Goal: Task Accomplishment & Management: Manage account settings

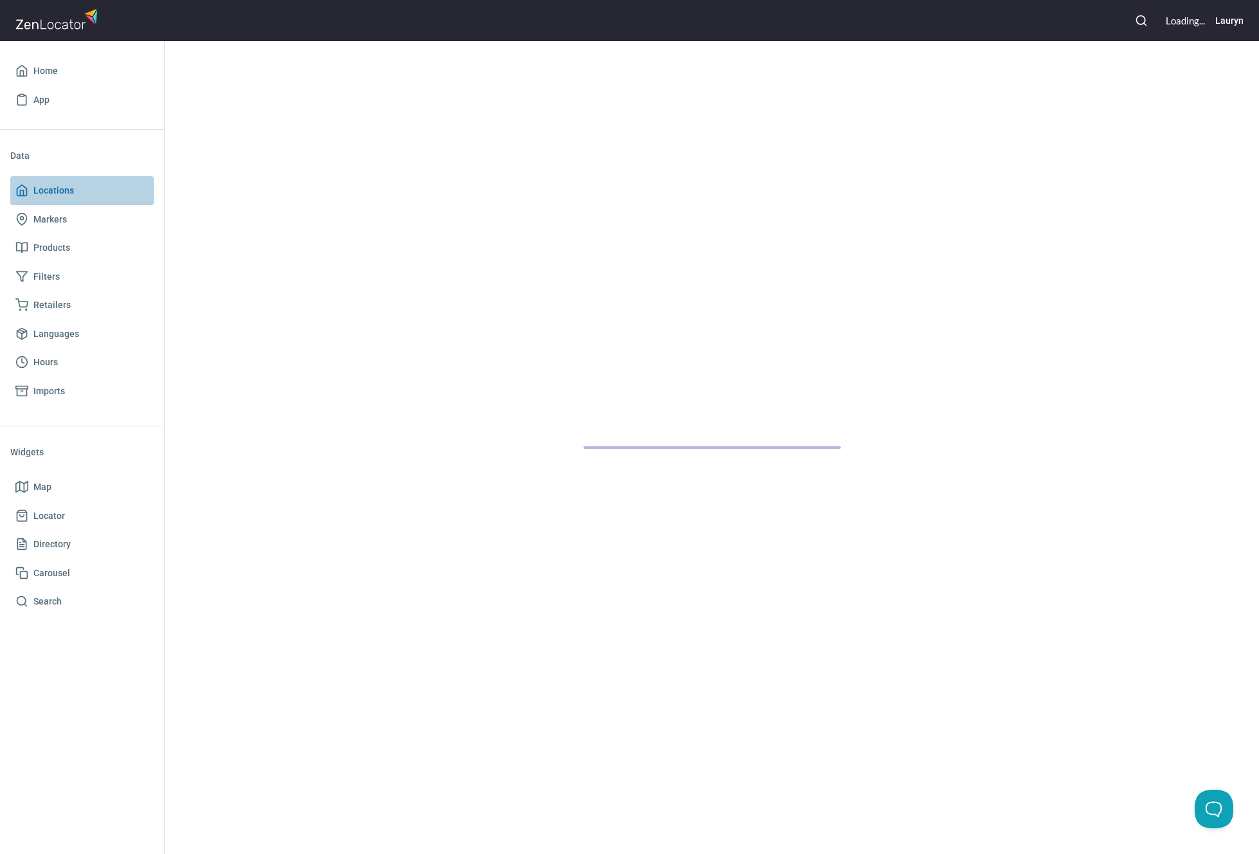
click at [101, 192] on span "Locations" at bounding box center [81, 191] width 133 height 16
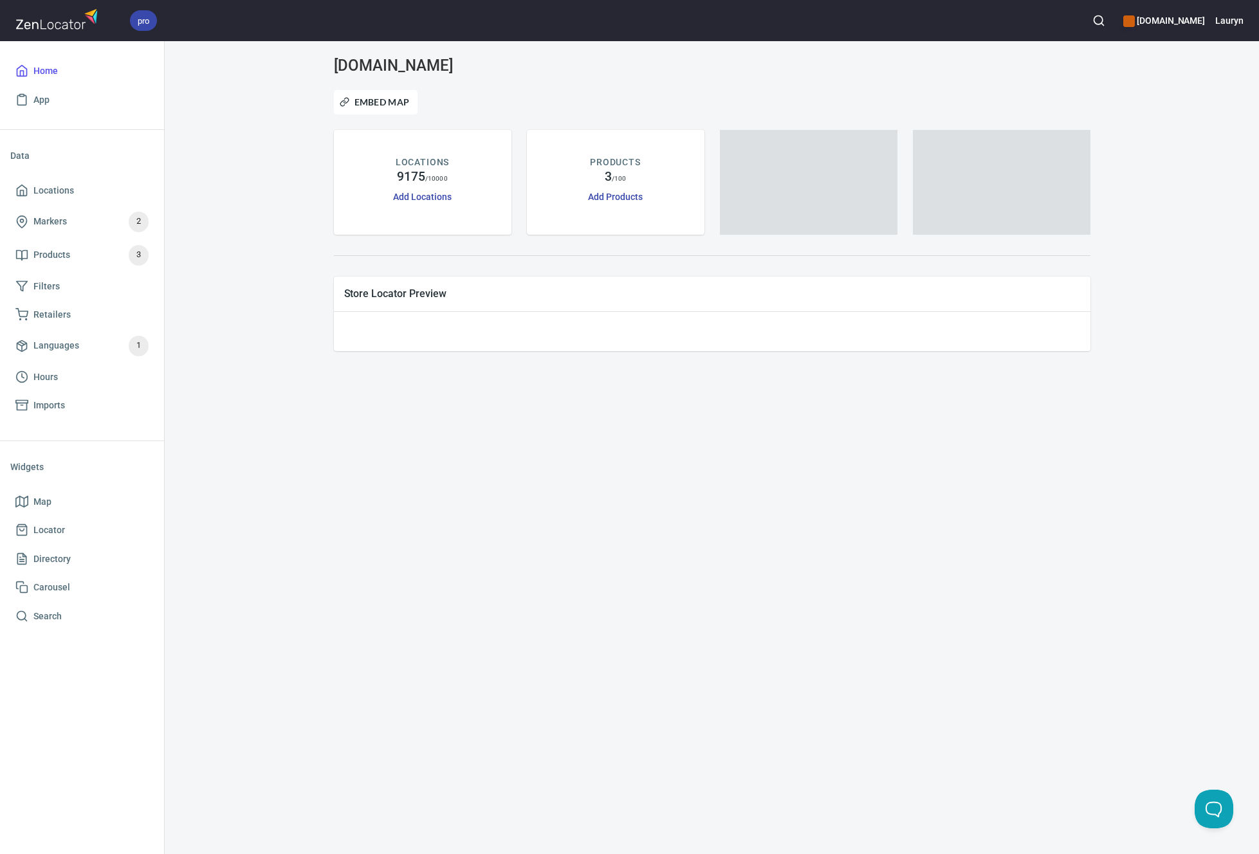
click at [1093, 23] on icon "button" at bounding box center [1099, 20] width 13 height 13
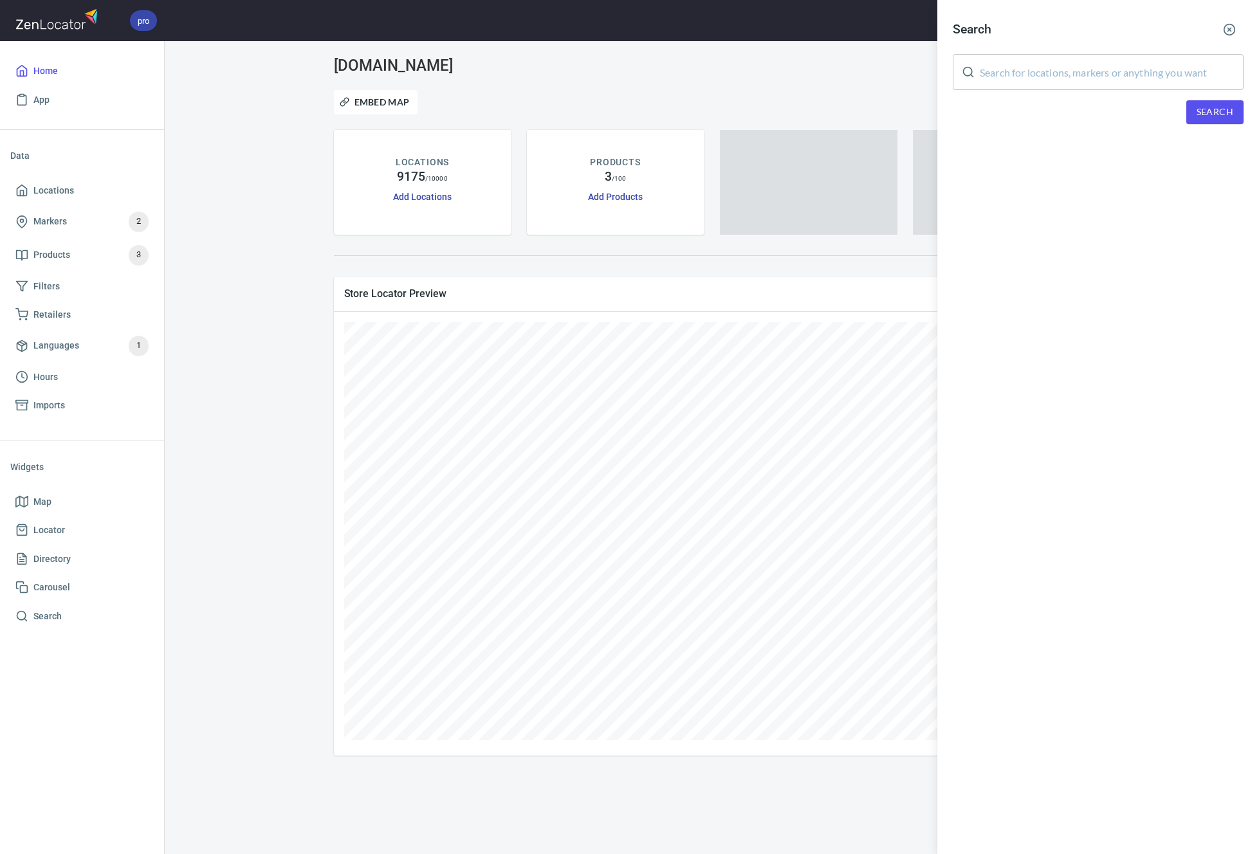
click at [1057, 58] on input "text" at bounding box center [1112, 72] width 264 height 36
paste input "66061"
type input "66061"
click at [1231, 104] on span "Search" at bounding box center [1215, 112] width 37 height 16
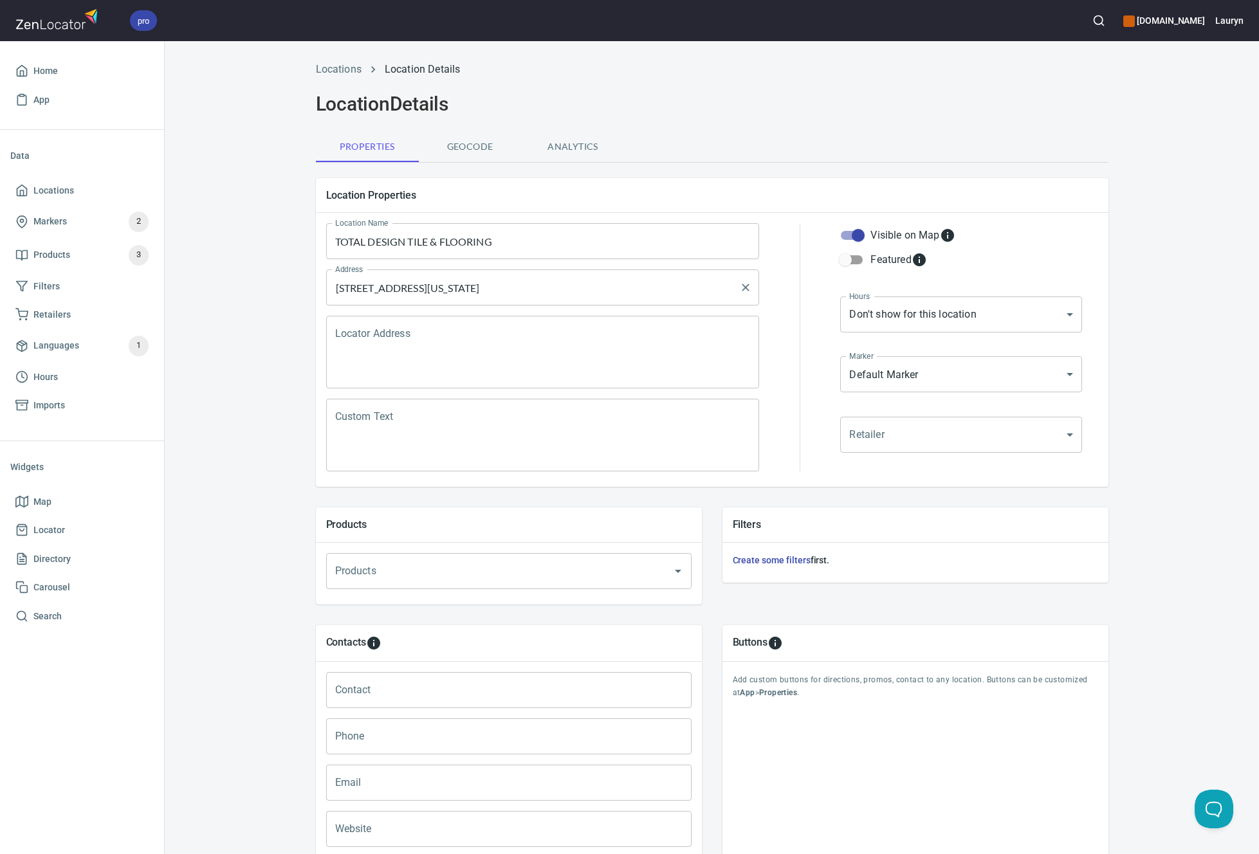
click at [521, 289] on input "[STREET_ADDRESS][US_STATE]" at bounding box center [533, 287] width 403 height 24
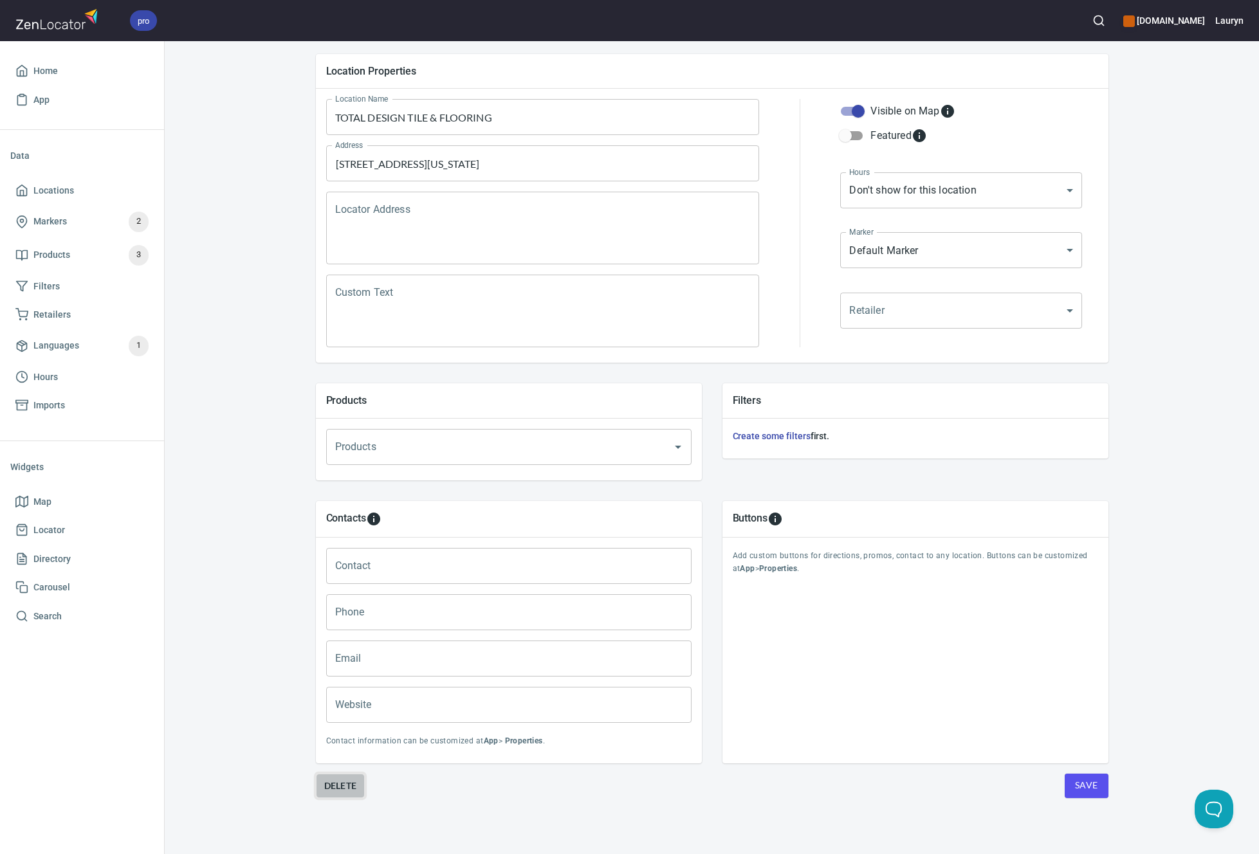
click at [337, 779] on span "Delete" at bounding box center [340, 786] width 33 height 15
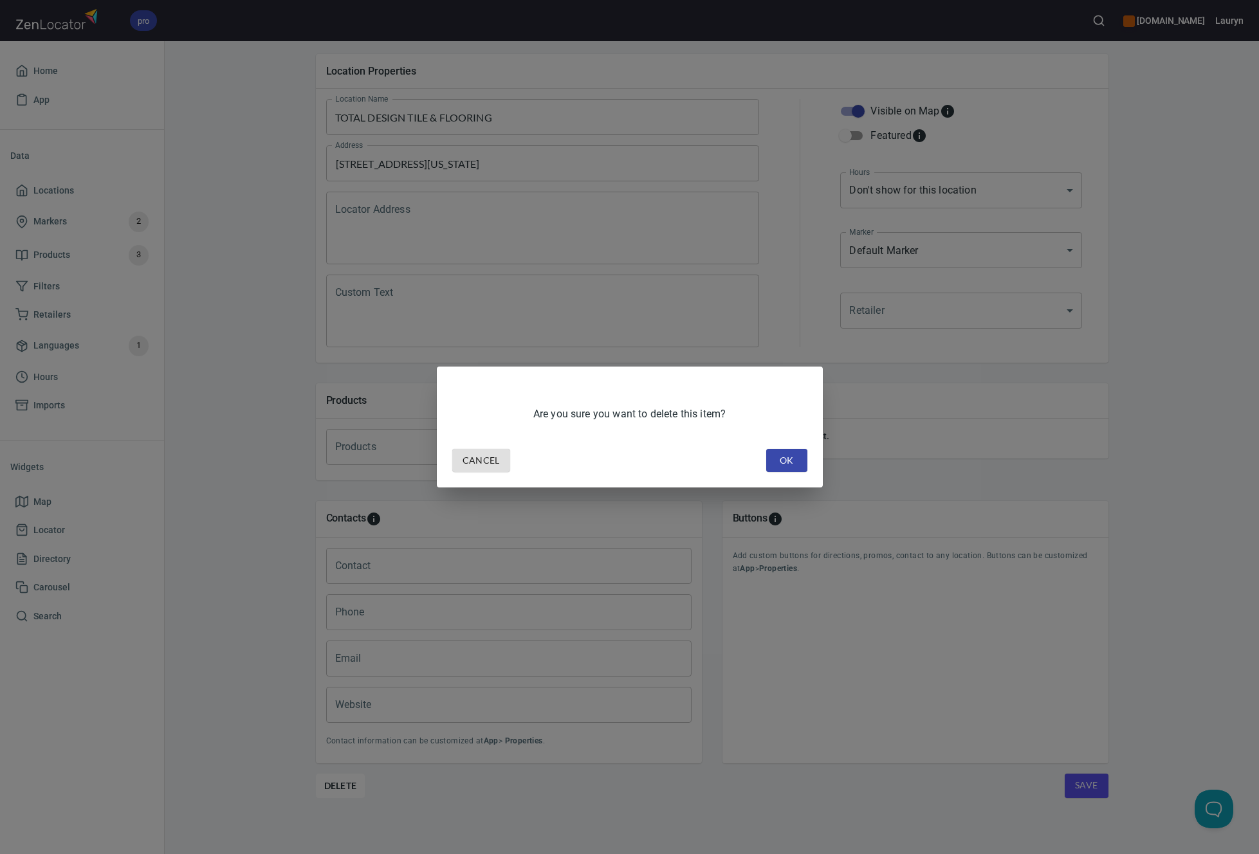
click at [779, 464] on span "OK" at bounding box center [787, 461] width 21 height 16
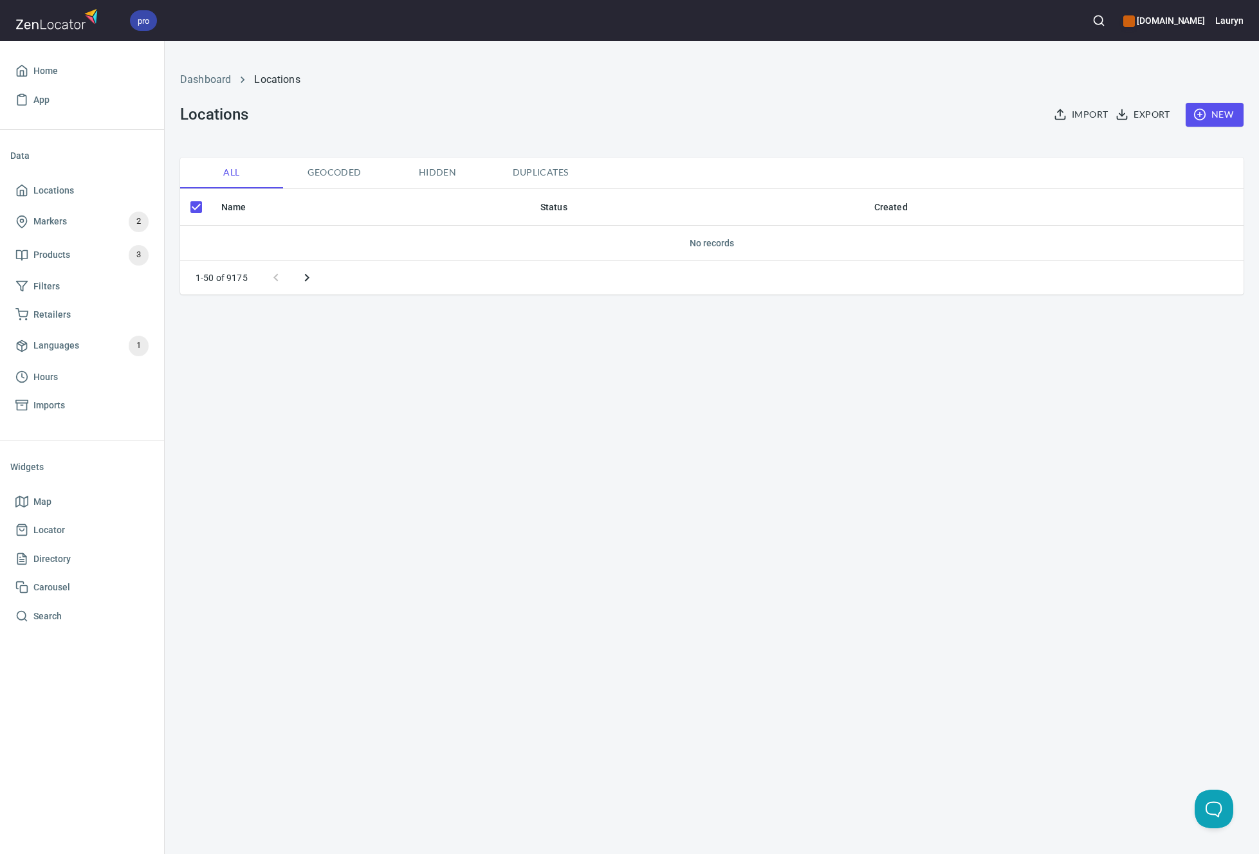
checkbox input "false"
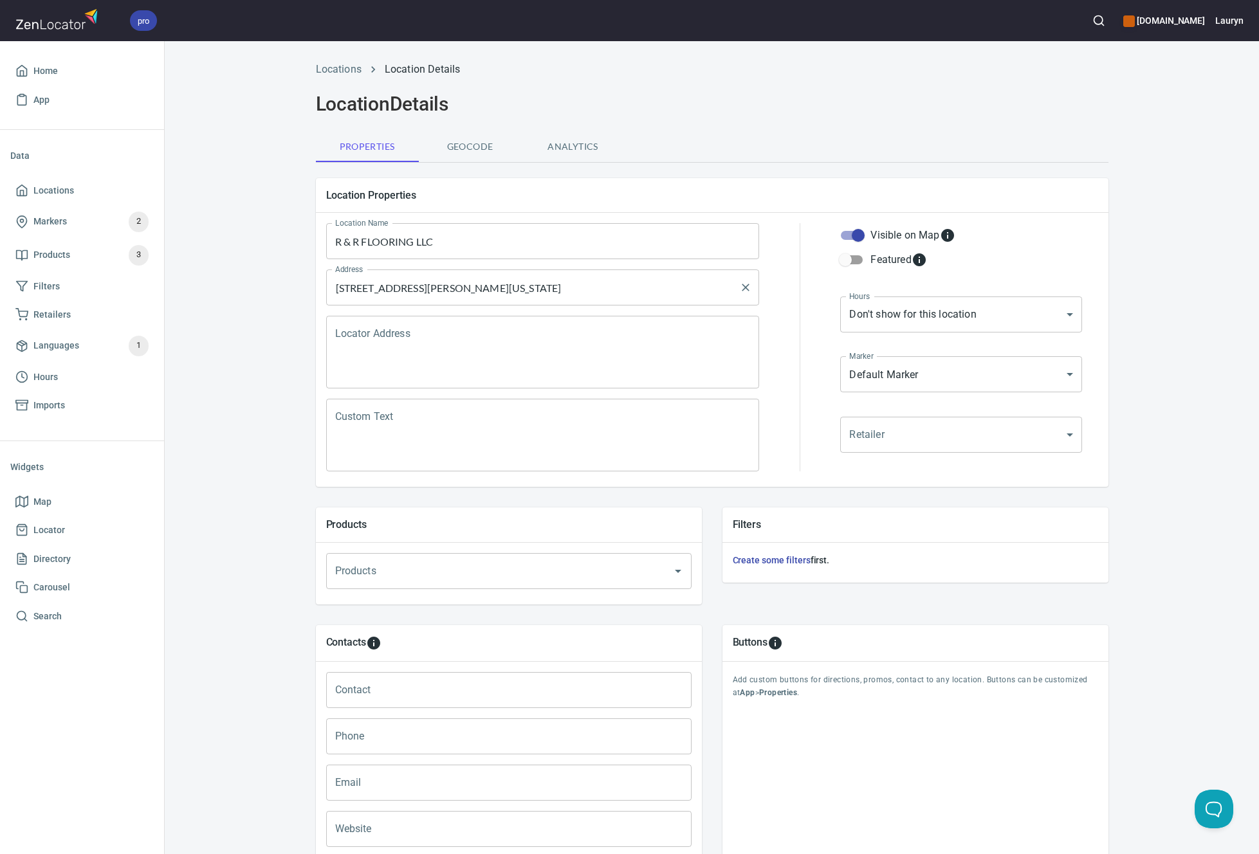
click at [467, 297] on input "[STREET_ADDRESS][PERSON_NAME][US_STATE]" at bounding box center [533, 287] width 403 height 24
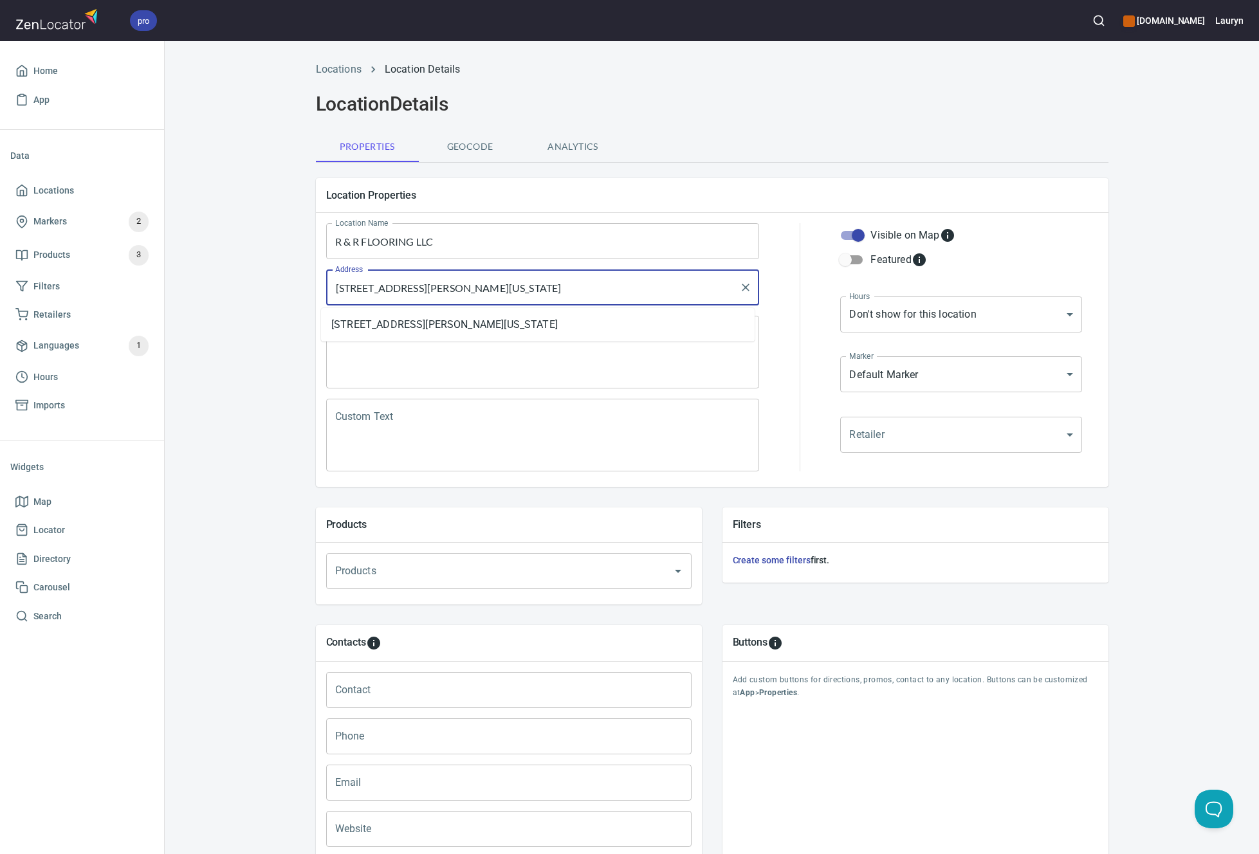
click at [467, 297] on input "[STREET_ADDRESS][PERSON_NAME][US_STATE]" at bounding box center [533, 287] width 403 height 24
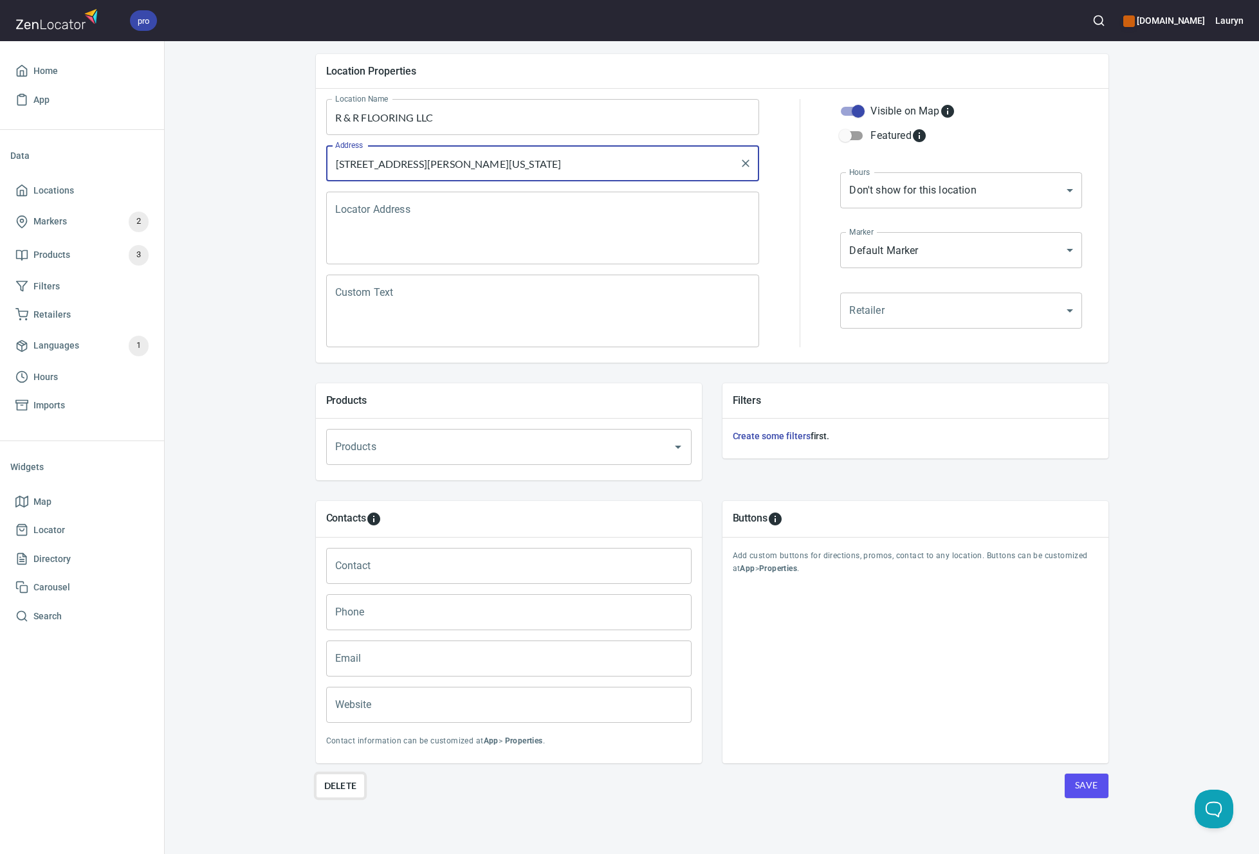
click at [337, 791] on span "Delete" at bounding box center [340, 786] width 33 height 15
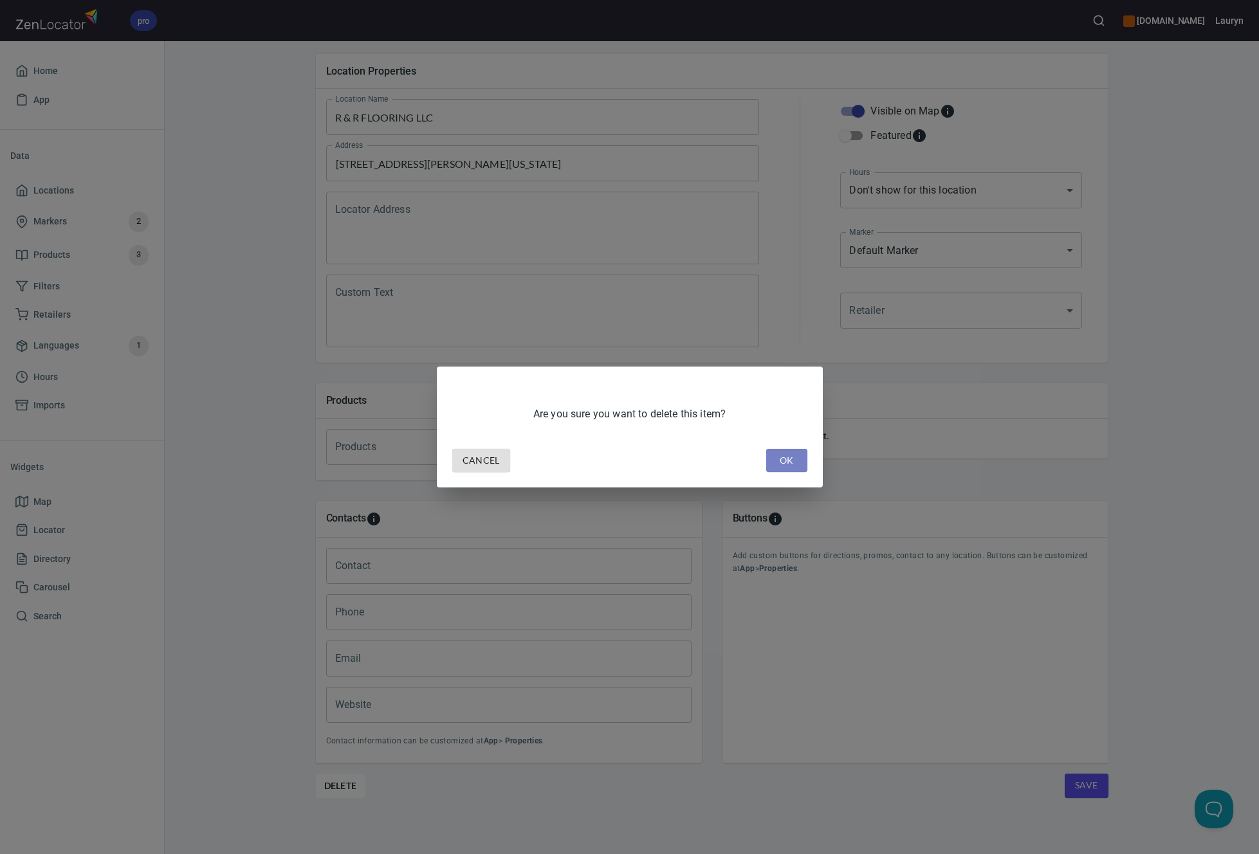
click at [798, 453] on button "OK" at bounding box center [786, 461] width 41 height 24
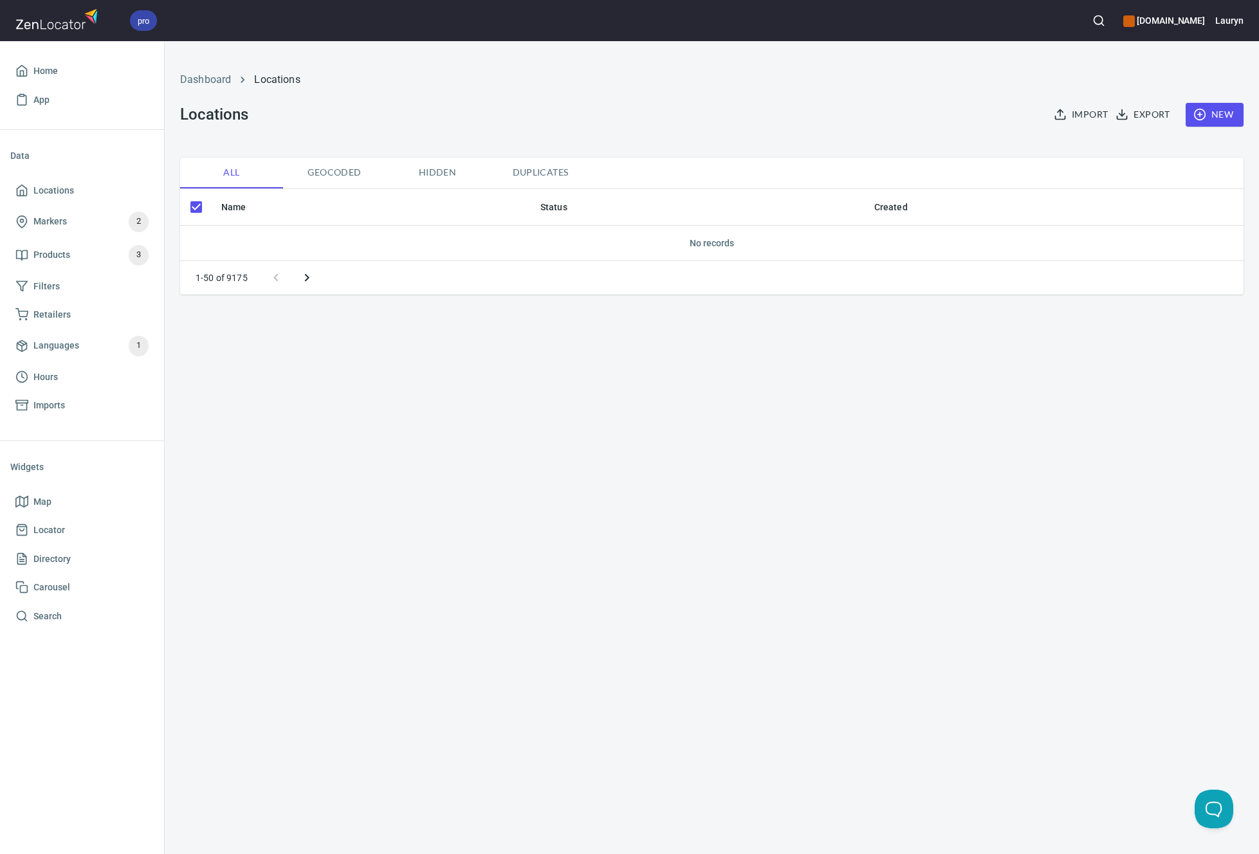
checkbox input "false"
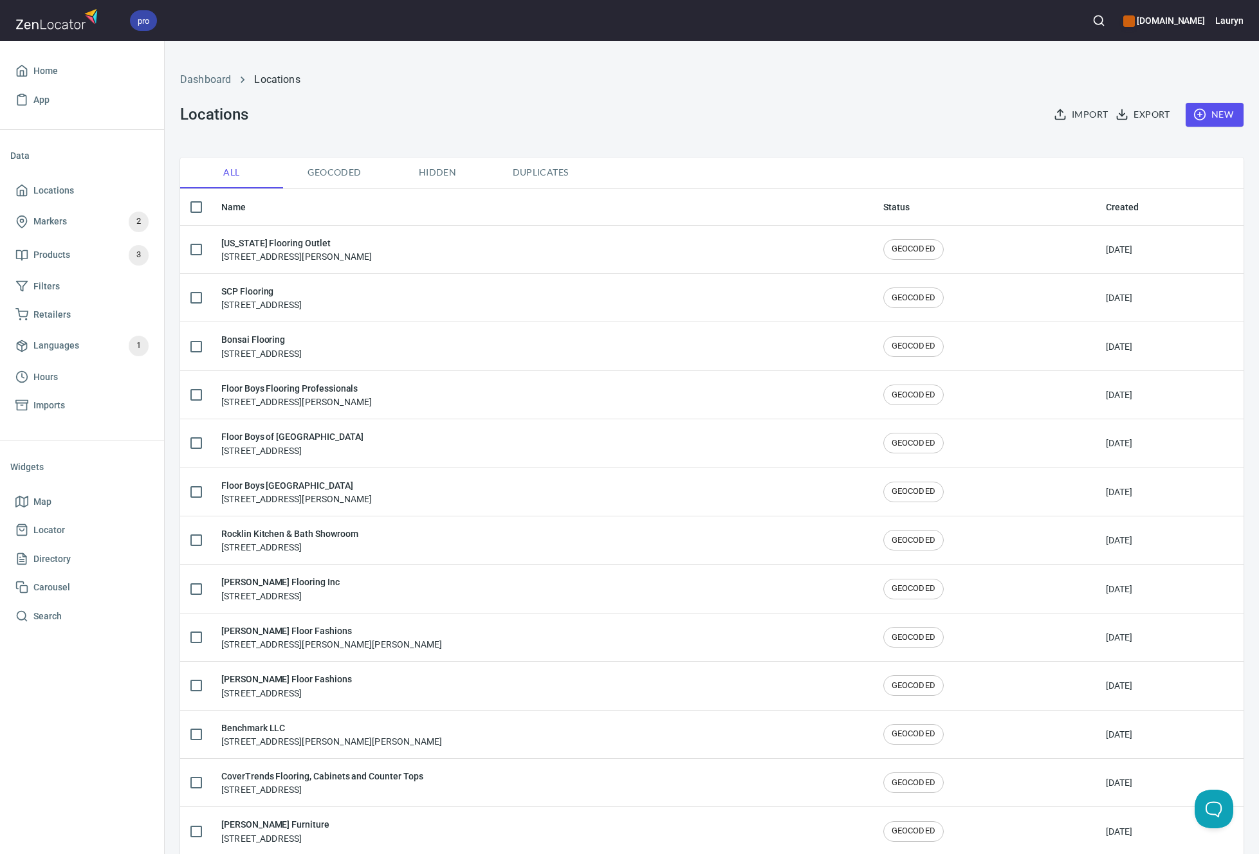
click at [1202, 126] on div "Import Export New" at bounding box center [1142, 114] width 218 height 39
click at [1203, 119] on span "New" at bounding box center [1214, 115] width 37 height 16
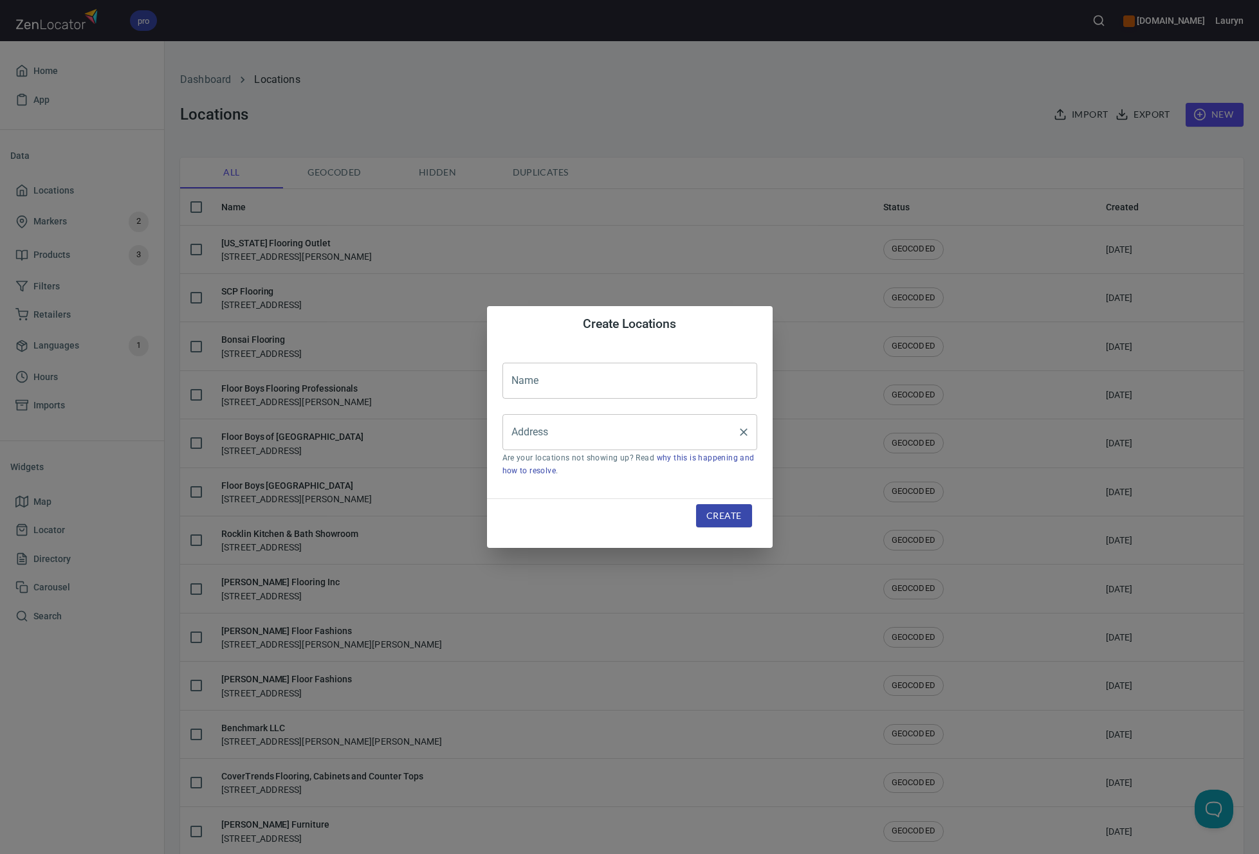
click at [603, 441] on input "Address" at bounding box center [620, 432] width 224 height 24
paste input "[STREET_ADDRESS][US_STATE]"
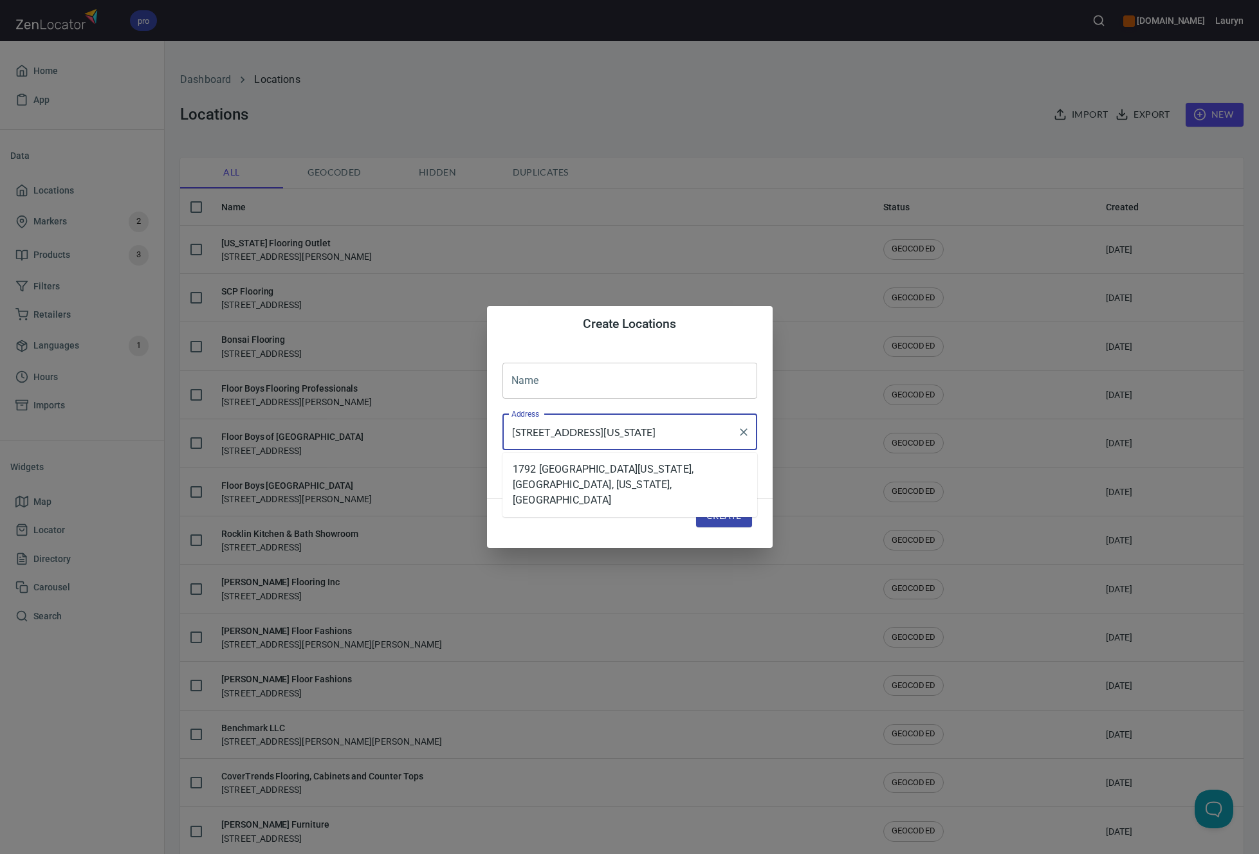
type input "[STREET_ADDRESS][US_STATE]"
click at [606, 389] on input "text" at bounding box center [630, 381] width 255 height 36
paste input "[PERSON_NAME] Flooring"
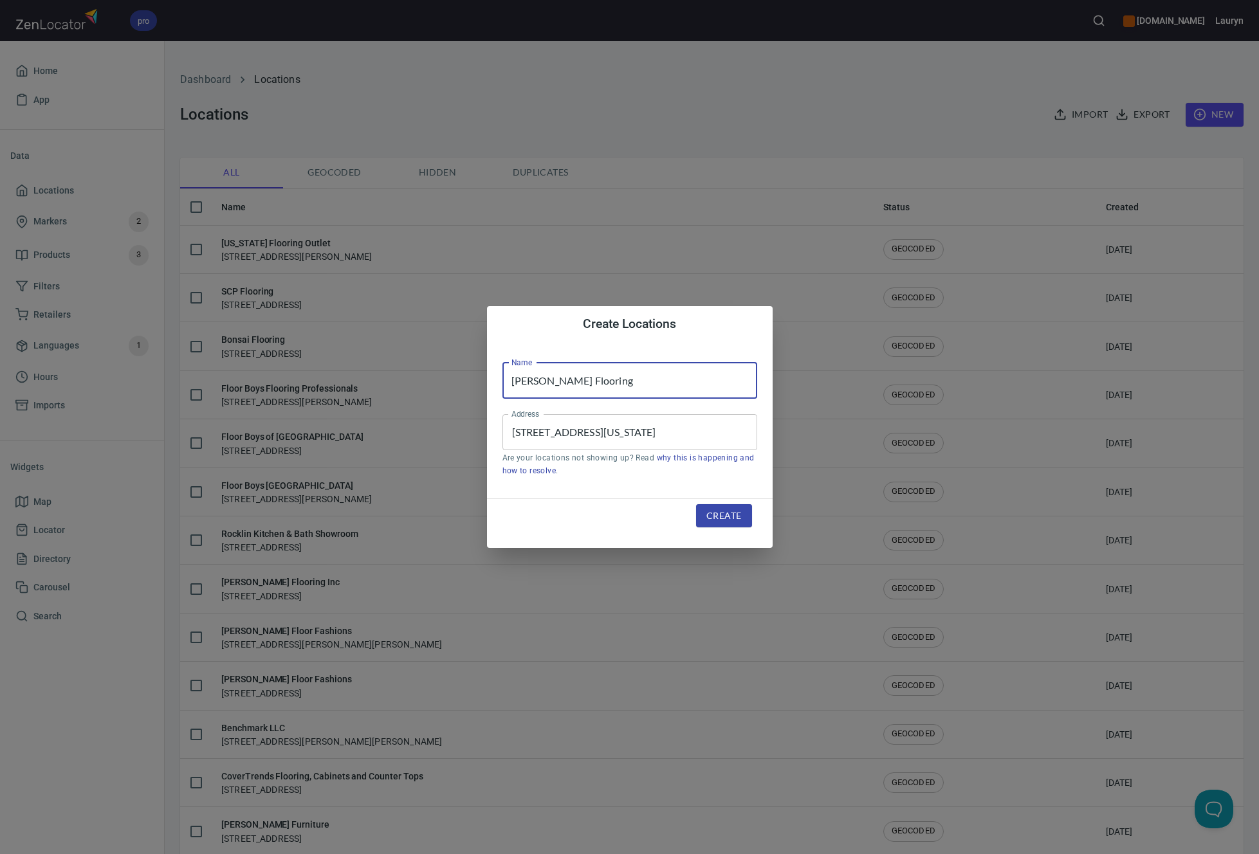
type input "[PERSON_NAME] Flooring"
click at [719, 517] on span "Create" at bounding box center [723, 516] width 35 height 16
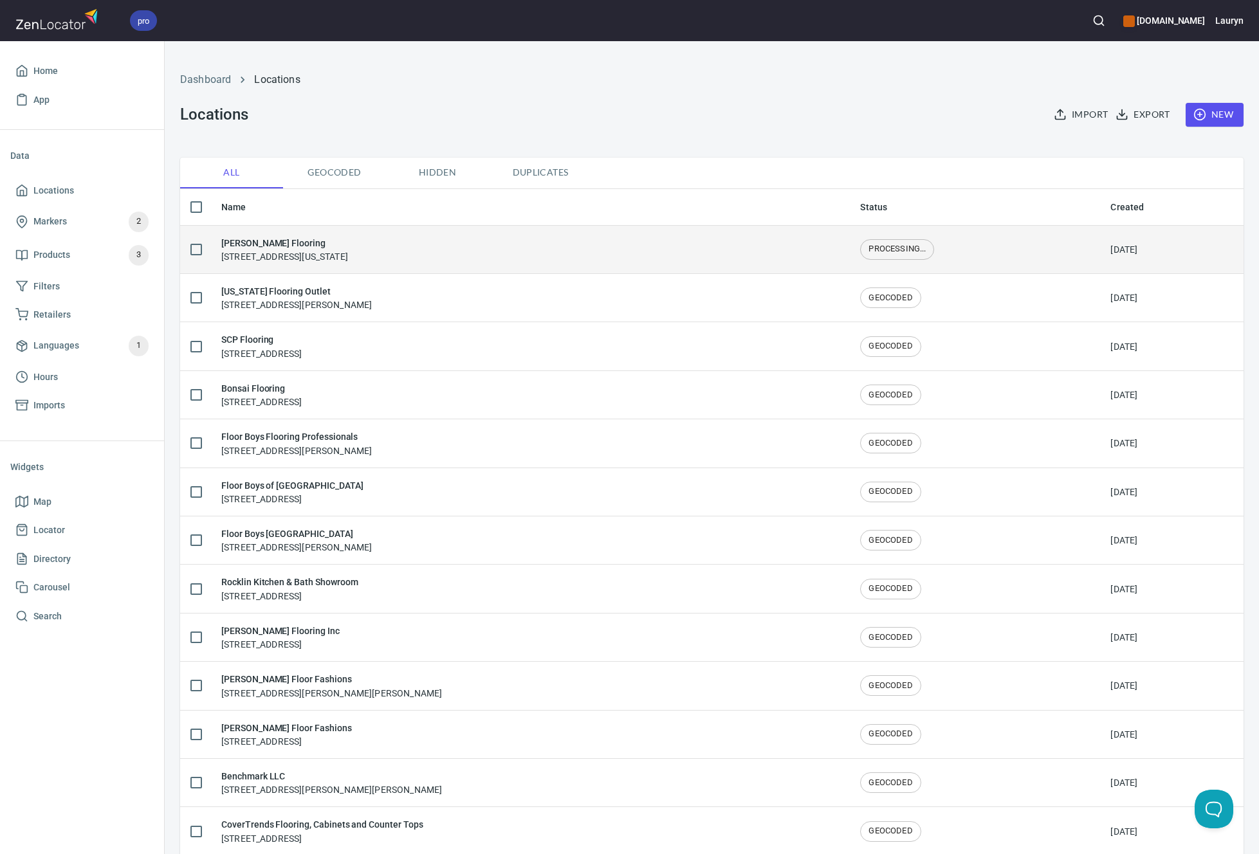
click at [630, 243] on div "Leon Flooring 1792 E Kansas City Rd, Olathe, KS 66061" at bounding box center [530, 249] width 618 height 27
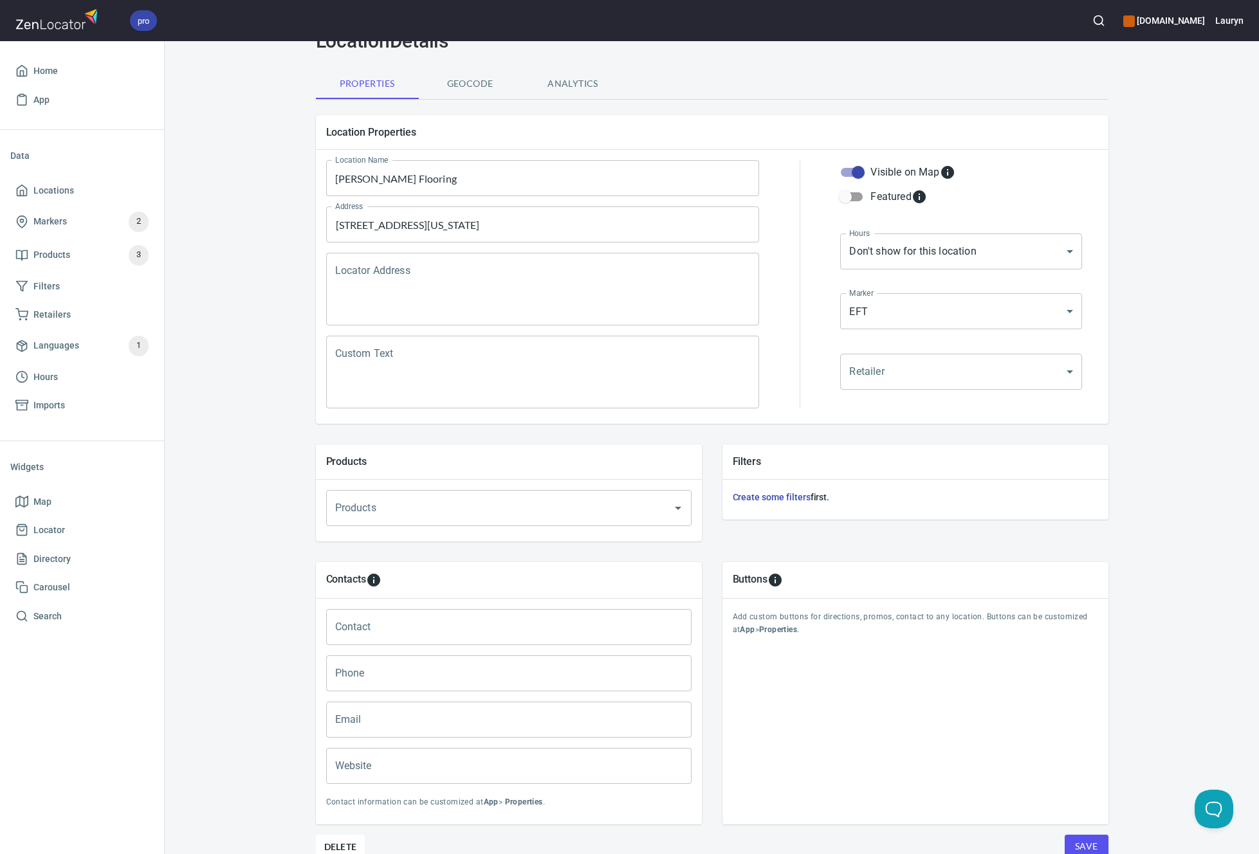
scroll to position [124, 0]
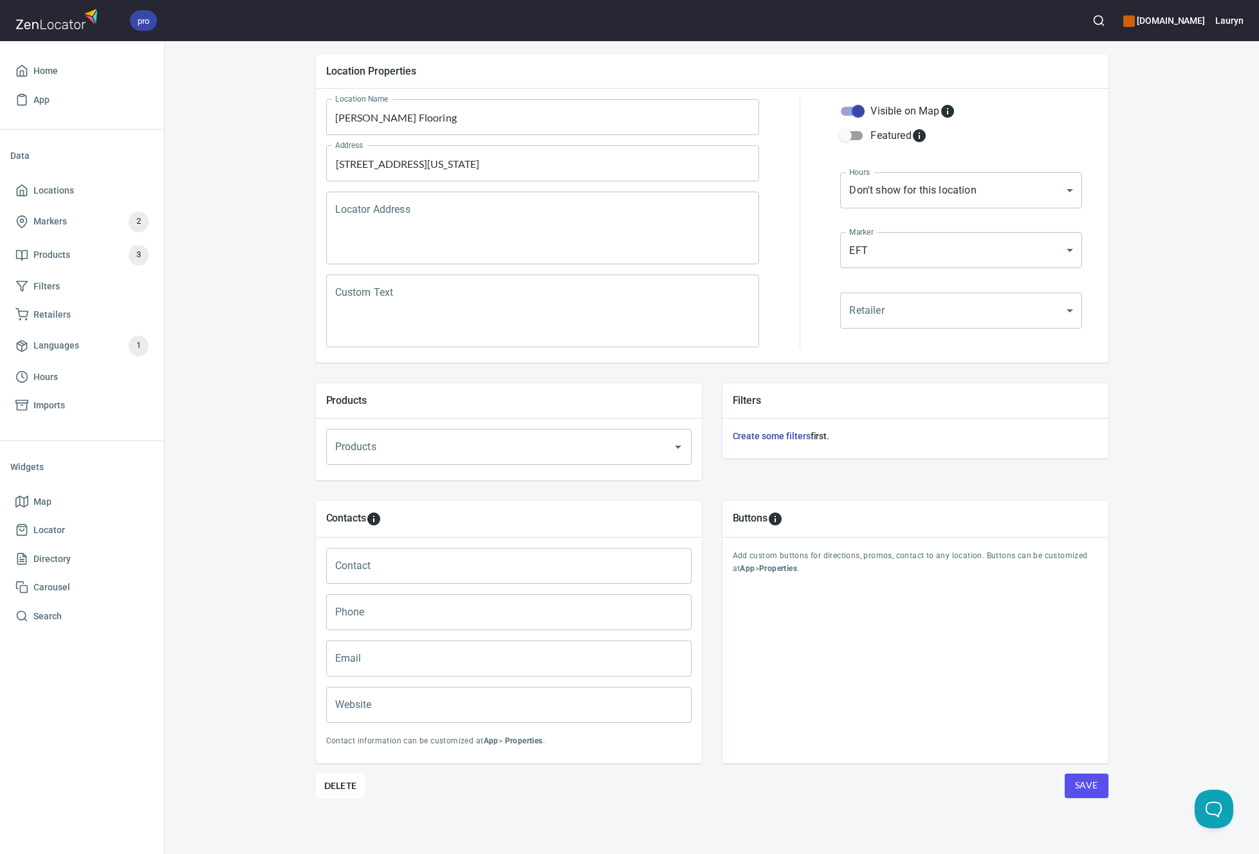
click at [411, 589] on div "Phone Phone" at bounding box center [509, 612] width 376 height 46
click at [405, 614] on input "Phone" at bounding box center [508, 613] width 365 height 36
paste input "(913) 732-8032"
type input "(913) 732-8032"
click at [378, 705] on input "Website" at bounding box center [508, 705] width 365 height 36
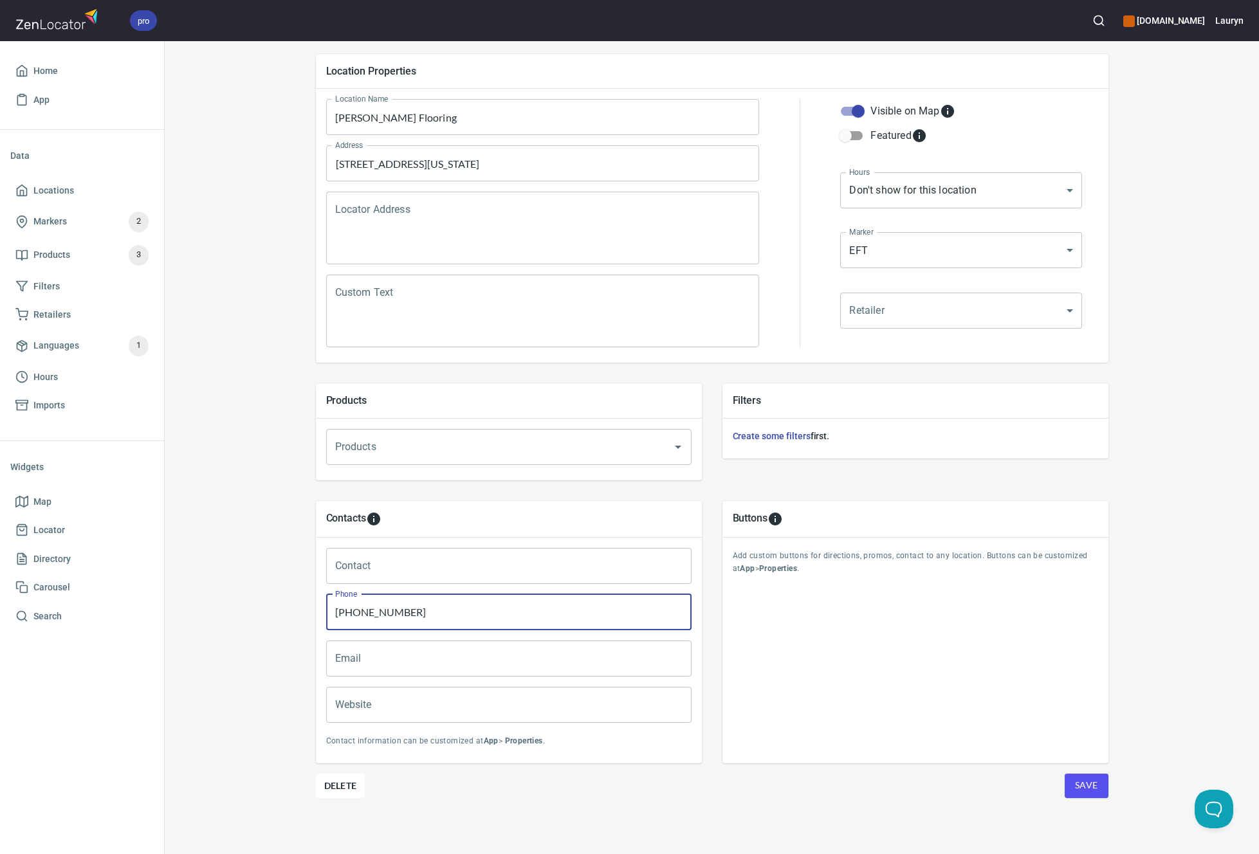
paste input "https://www.leonflooring.com/"
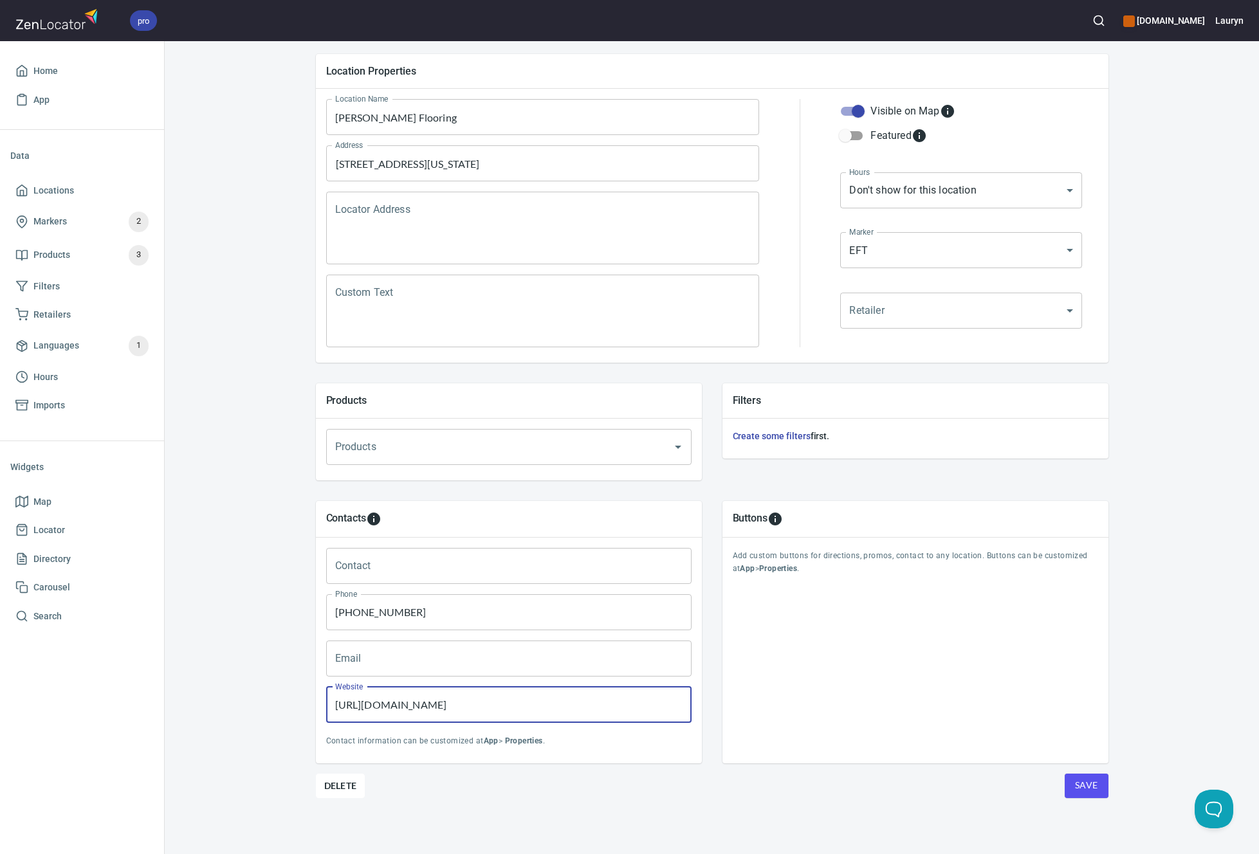
type input "https://www.leonflooring.com/"
click at [697, 770] on div "Contacts Contact Contact Phone (913) 732-8032 Phone Email Email Website https:/…" at bounding box center [509, 632] width 407 height 283
click at [1085, 781] on span "Save" at bounding box center [1086, 786] width 23 height 16
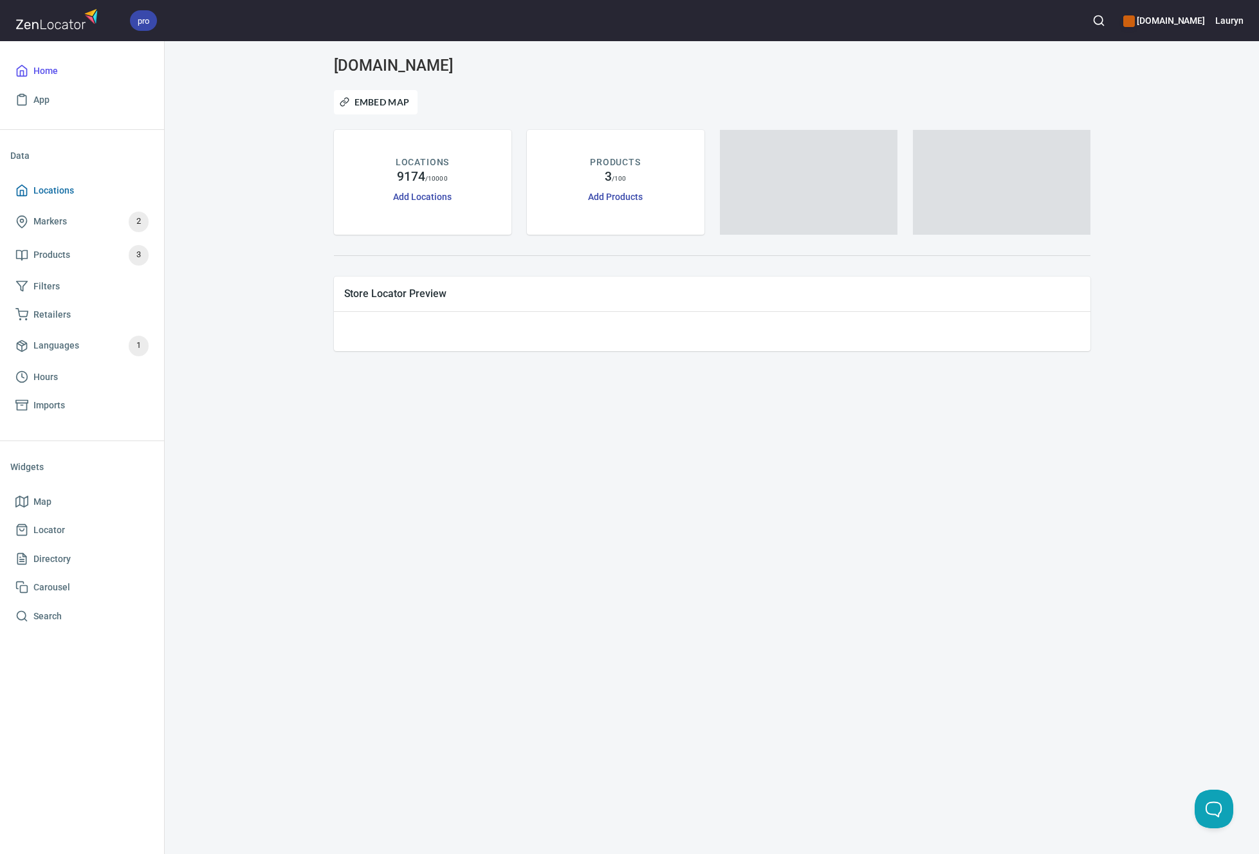
click at [49, 187] on span "Locations" at bounding box center [53, 191] width 41 height 16
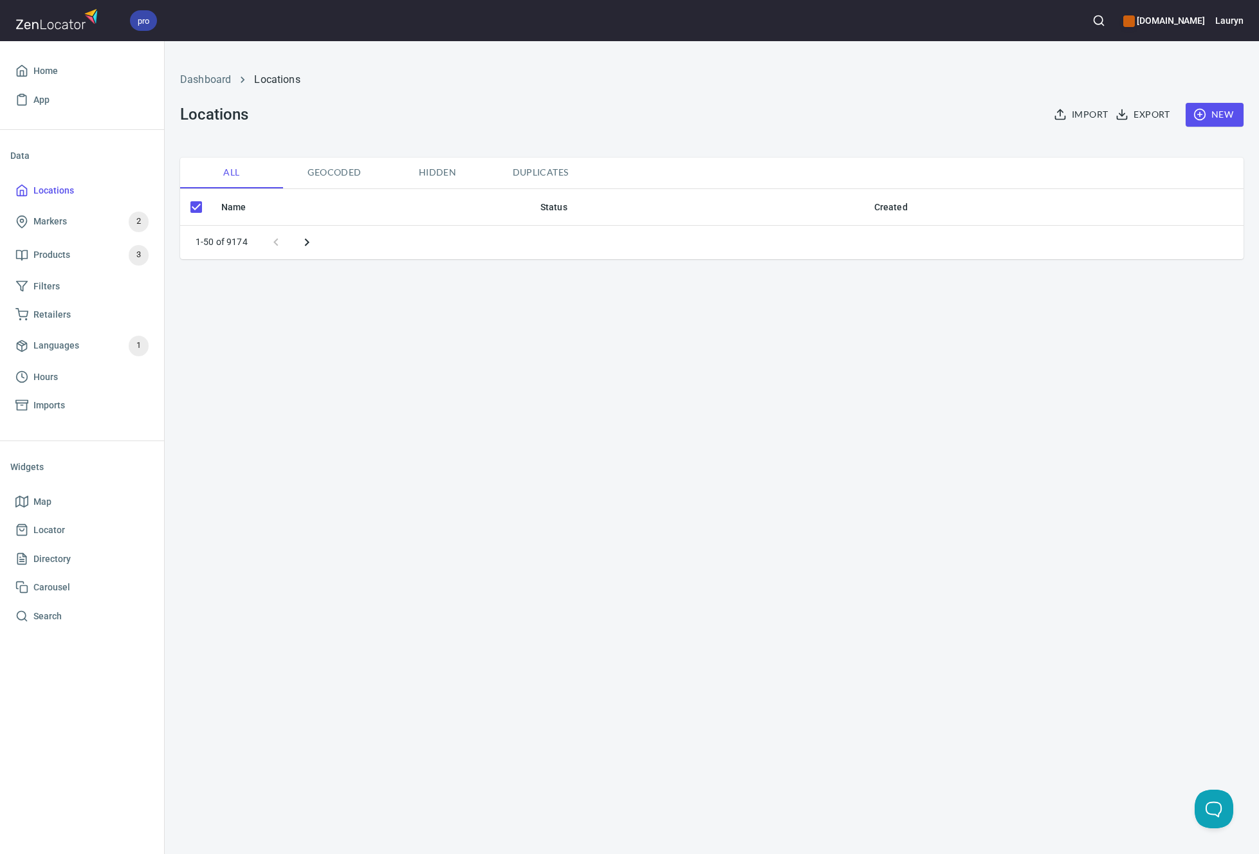
checkbox input "false"
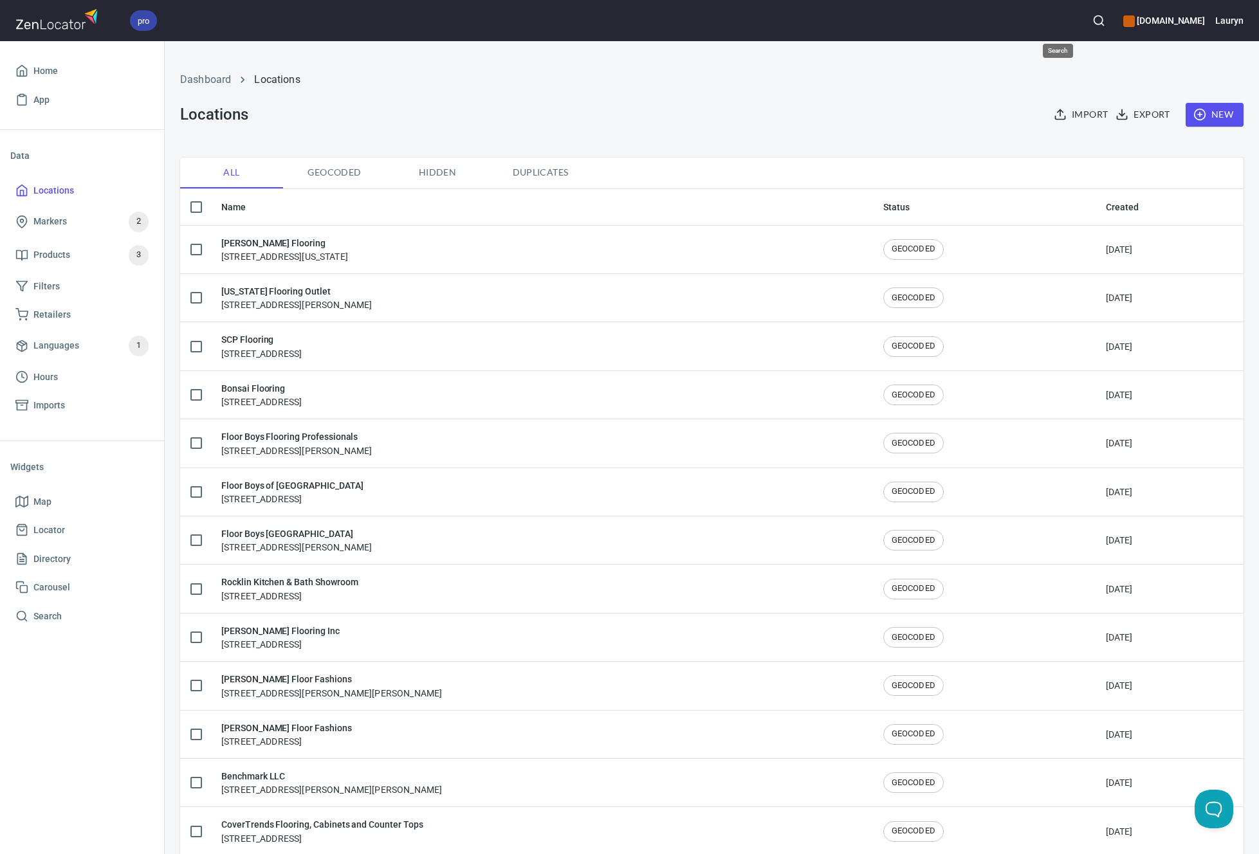
click at [1085, 20] on button "button" at bounding box center [1099, 20] width 28 height 28
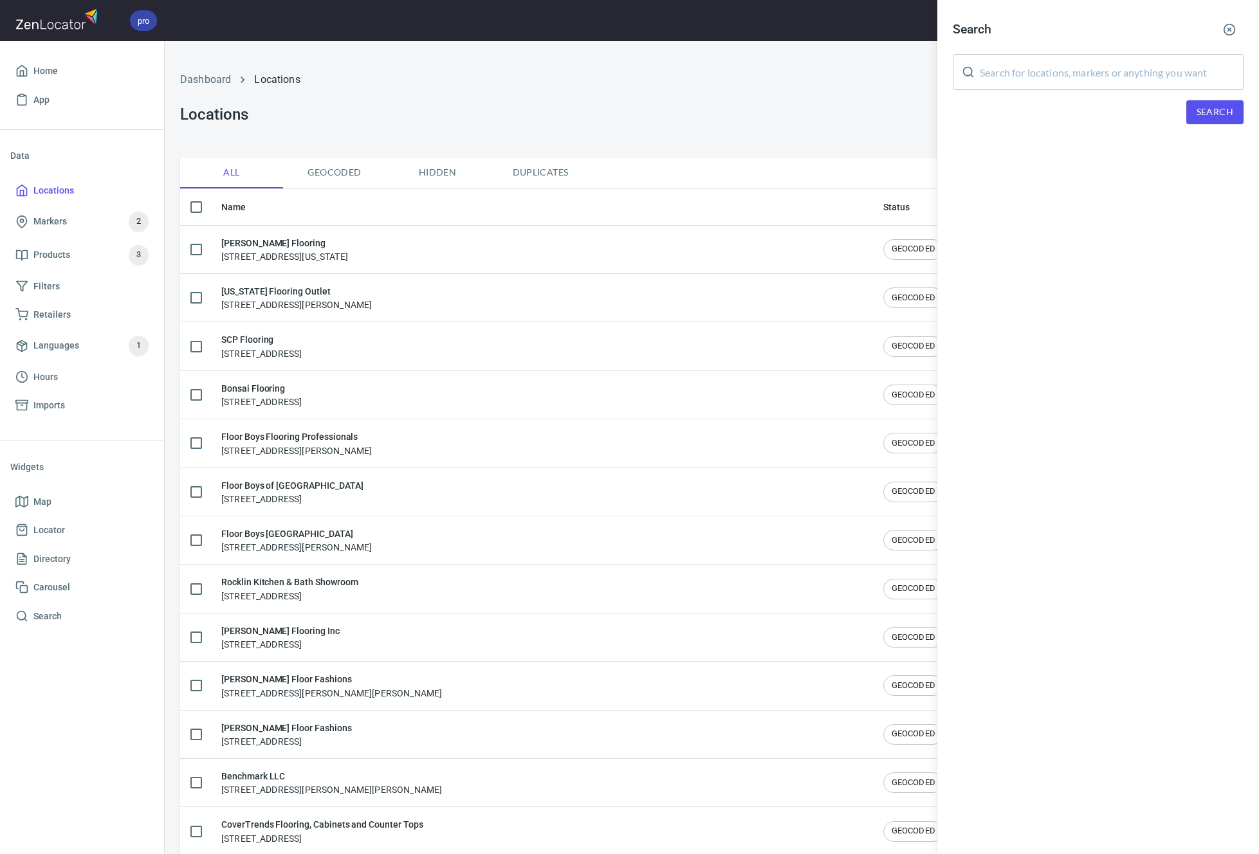
click at [1063, 68] on input "text" at bounding box center [1112, 72] width 264 height 36
paste input "AB T5S 2L3"
type input "AB T5S 2L3"
click at [1172, 102] on div "Search" at bounding box center [1098, 112] width 291 height 24
click at [1214, 118] on span "Search" at bounding box center [1215, 112] width 37 height 16
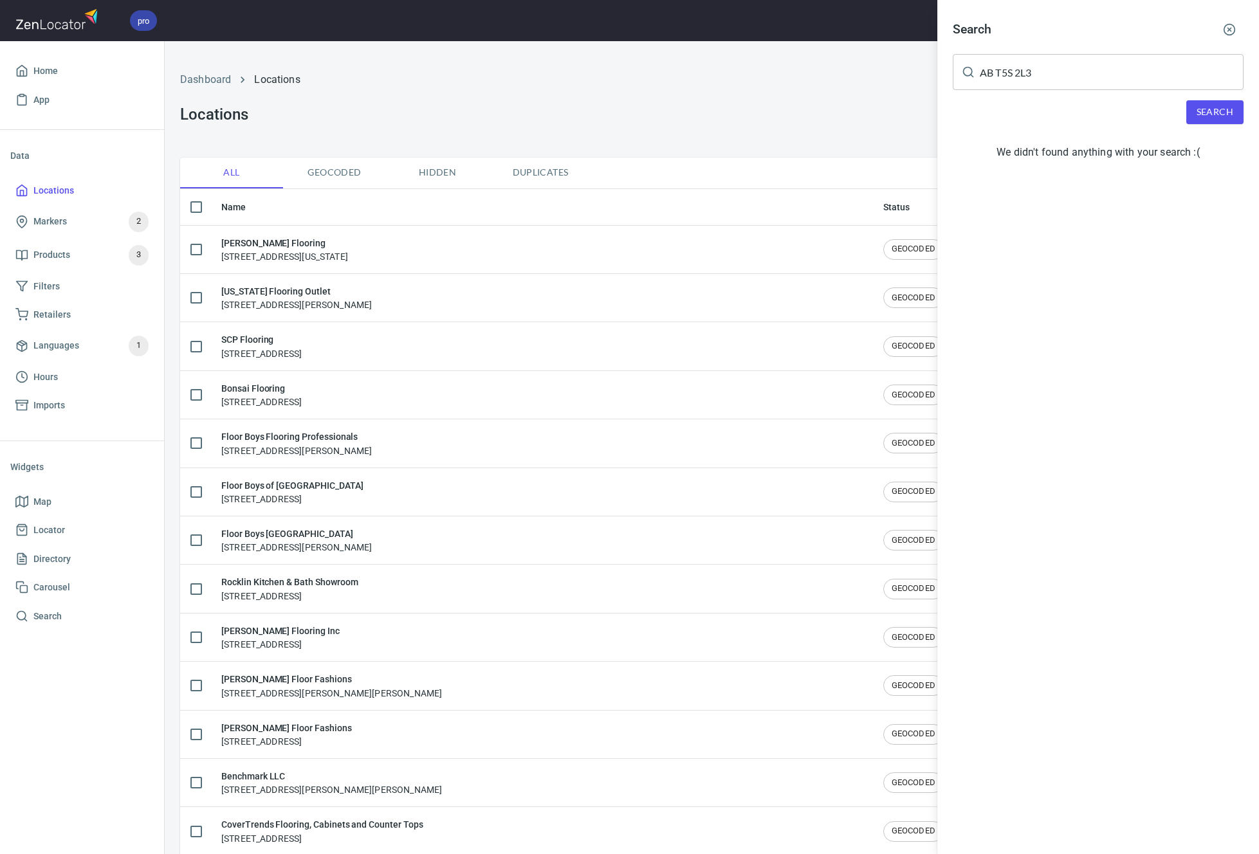
click at [1229, 27] on icon "button" at bounding box center [1229, 29] width 13 height 13
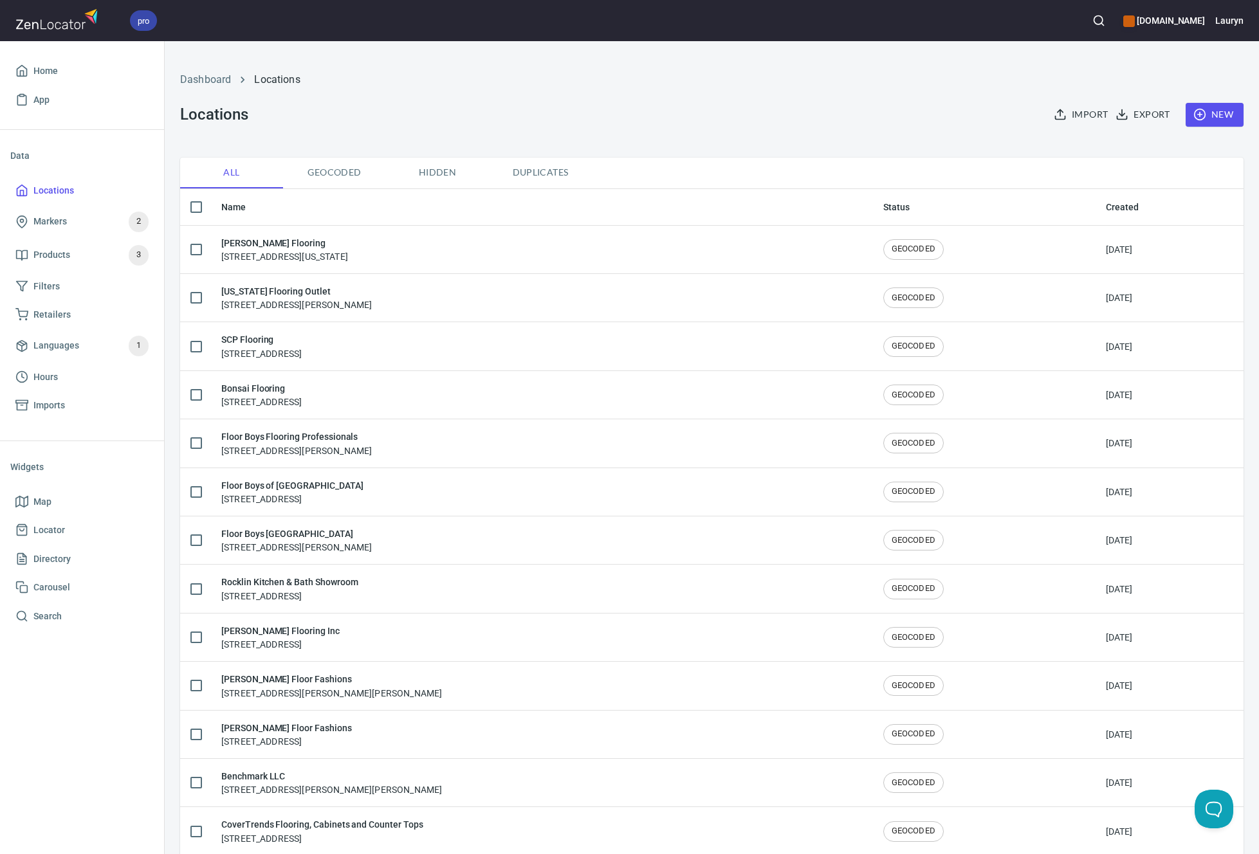
click at [1198, 109] on span "New" at bounding box center [1214, 115] width 37 height 16
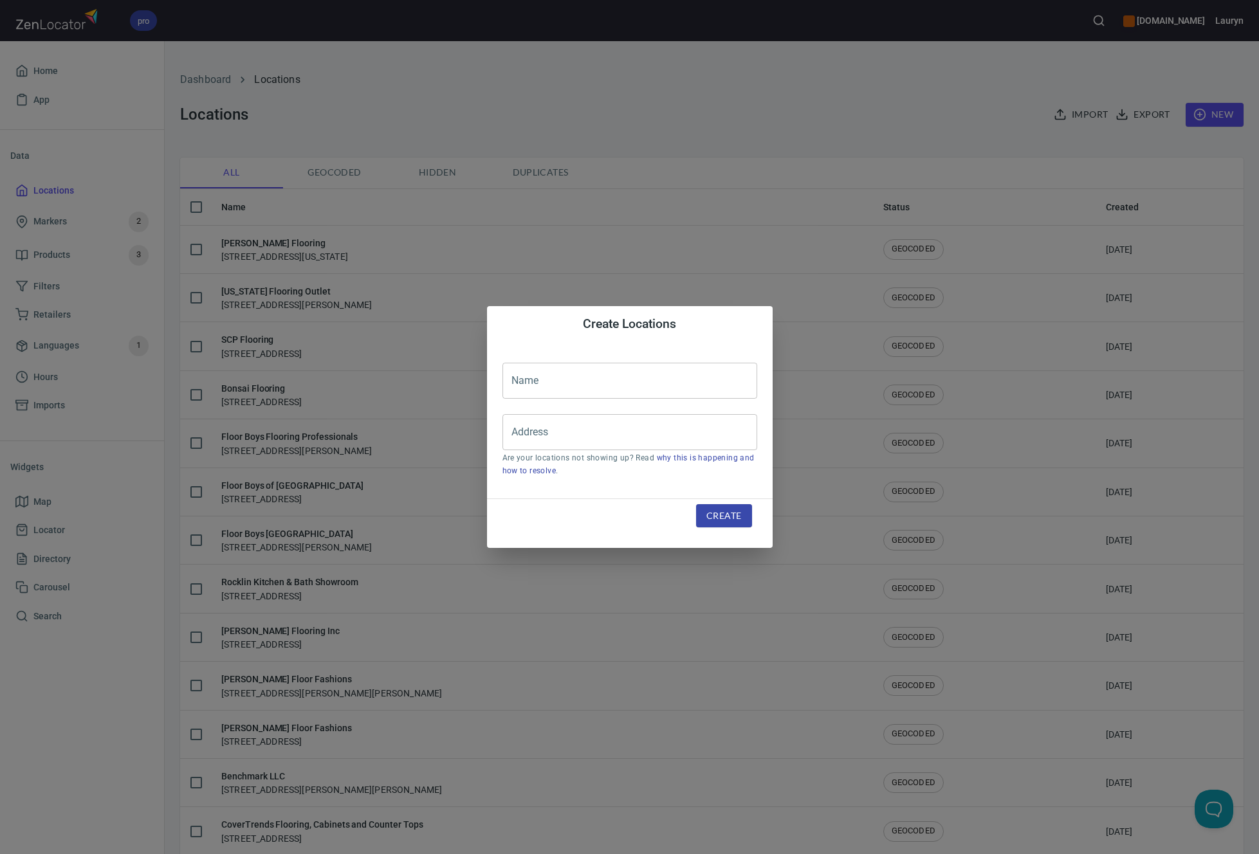
click at [566, 383] on input "text" at bounding box center [630, 381] width 255 height 36
paste input "Paramount Flooring"
type input "Paramount Flooring"
click at [573, 439] on input "Address" at bounding box center [620, 432] width 224 height 24
paste input "[STREET_ADDRESS]"
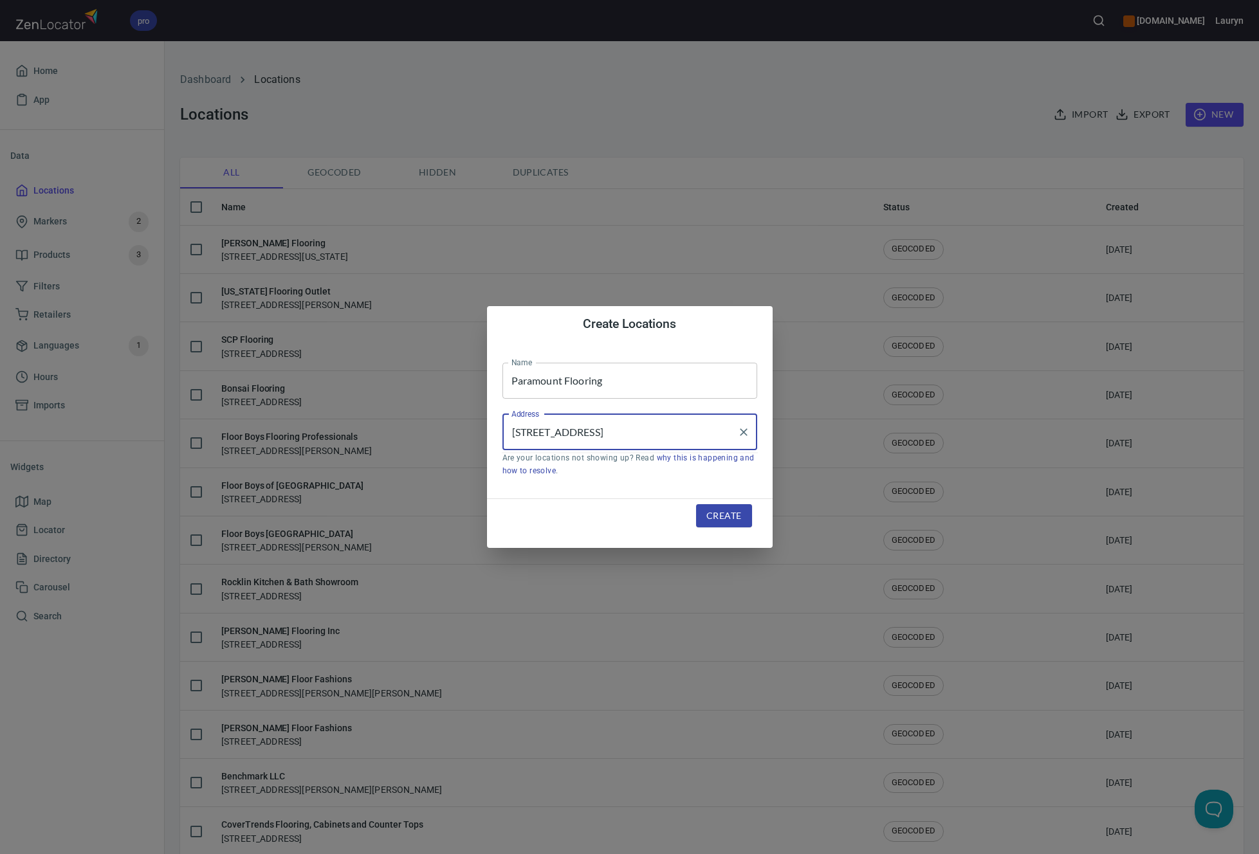
scroll to position [0, 14]
type input "[STREET_ADDRESS]"
click at [705, 515] on button "Create" at bounding box center [723, 516] width 55 height 24
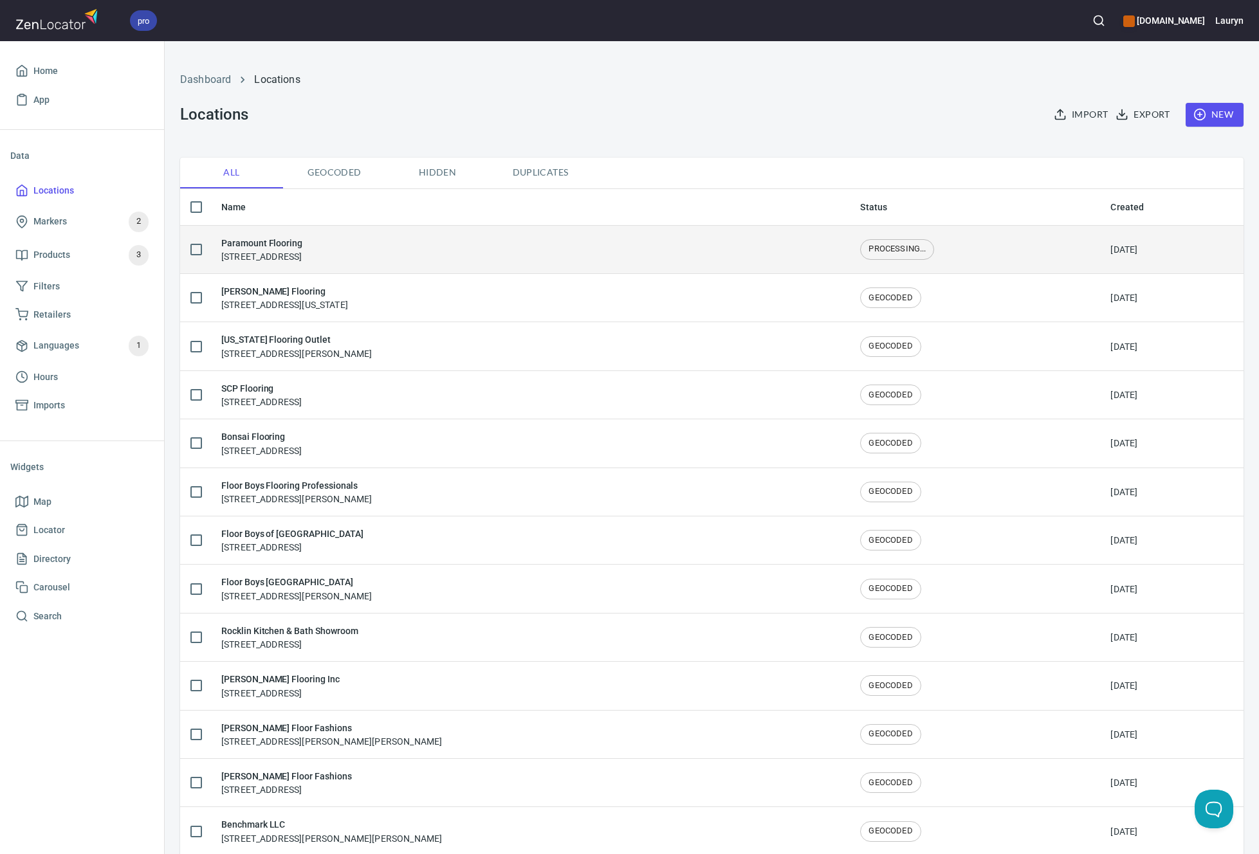
click at [486, 252] on div "Paramount Flooring [STREET_ADDRESS]" at bounding box center [530, 249] width 618 height 27
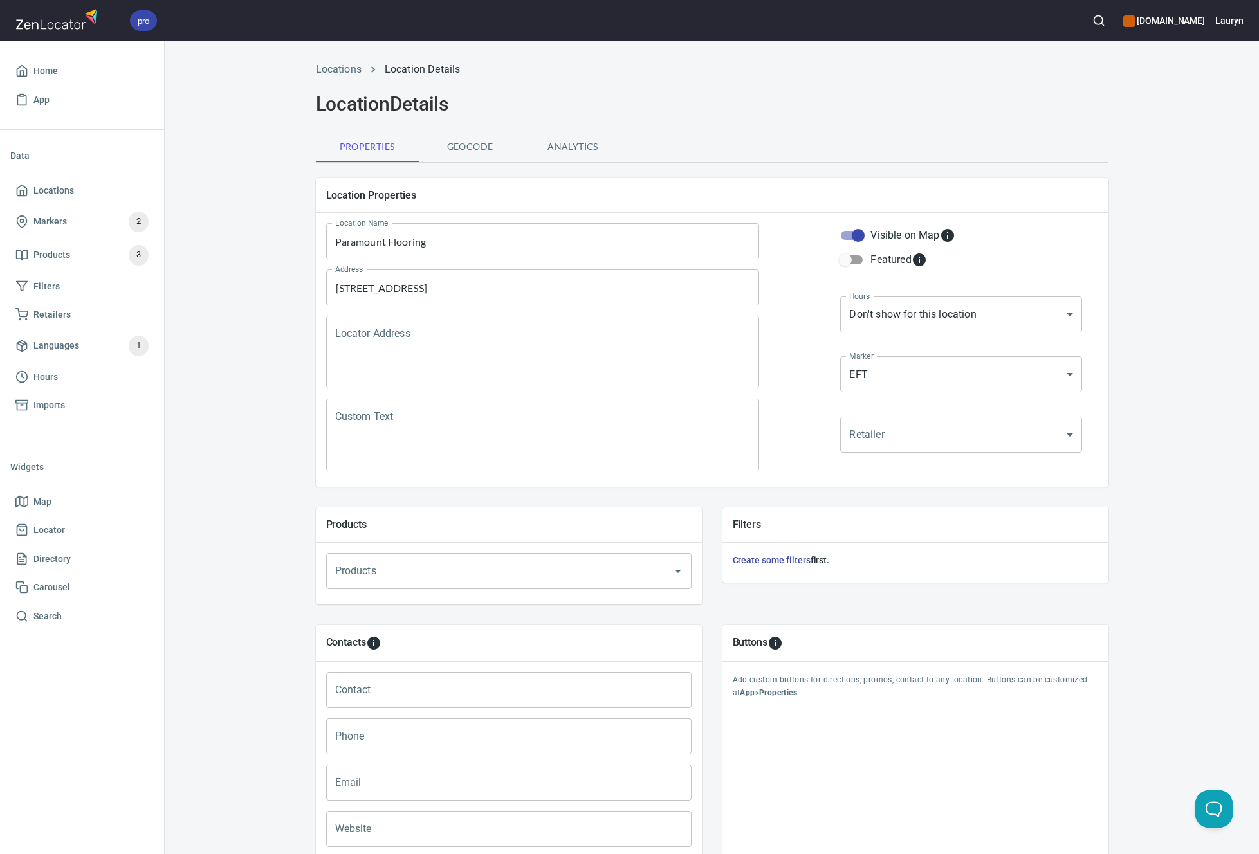
scroll to position [124, 0]
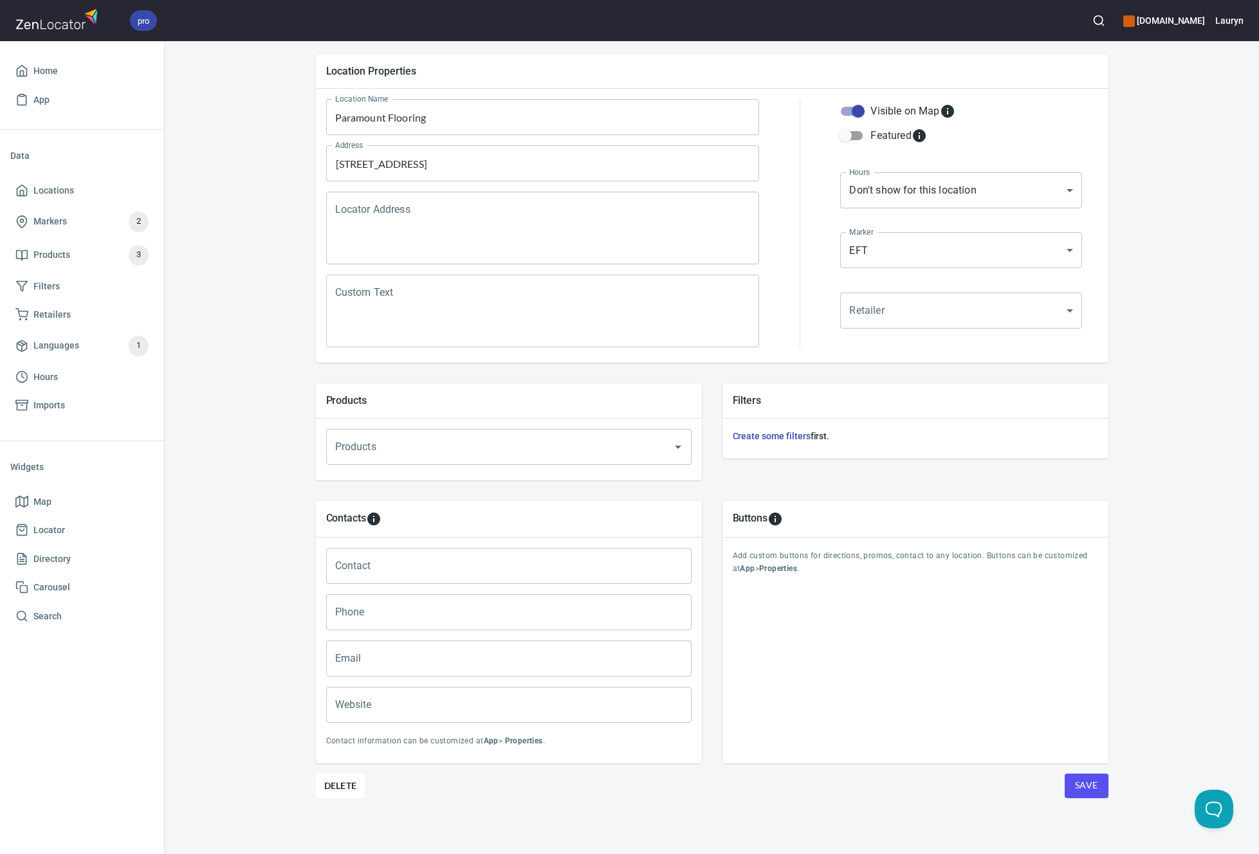
click at [438, 620] on input "Phone" at bounding box center [508, 613] width 365 height 36
paste input "[PHONE_NUMBER]"
type input "[PHONE_NUMBER]"
click at [425, 714] on input "Website" at bounding box center [508, 705] width 365 height 36
paste input "[URL][DOMAIN_NAME]"
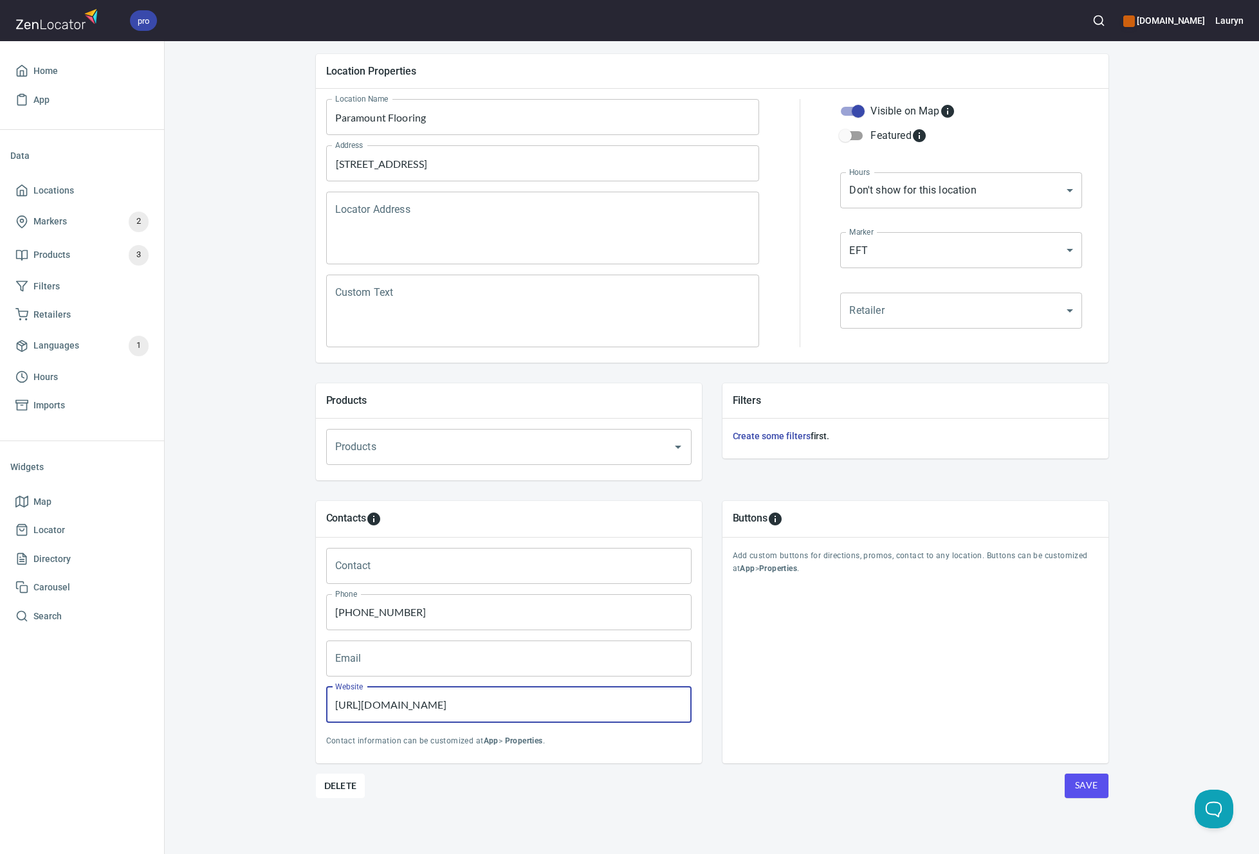
type input "[URL][DOMAIN_NAME]"
click at [1075, 780] on span "Save" at bounding box center [1086, 786] width 23 height 16
click at [97, 187] on span "Locations" at bounding box center [81, 191] width 133 height 16
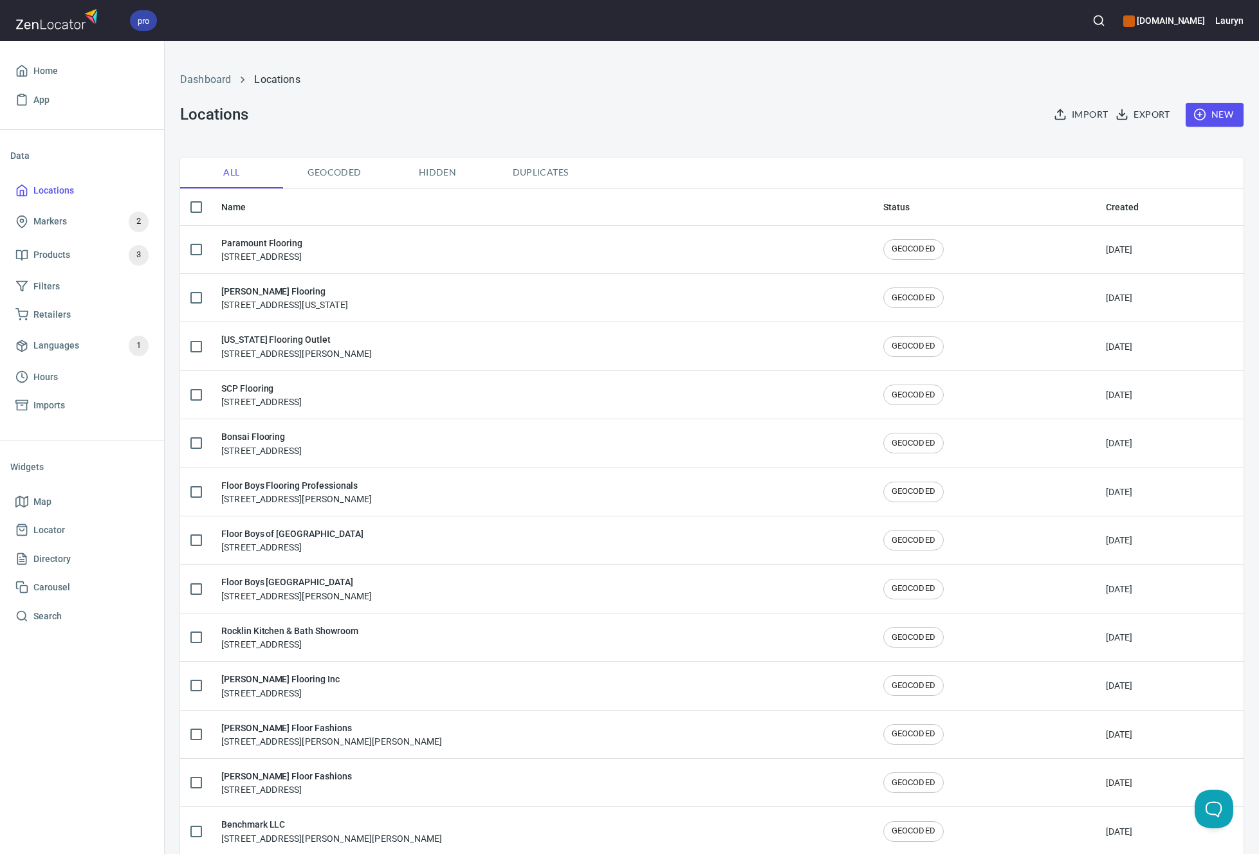
click at [1204, 118] on span "New" at bounding box center [1214, 115] width 37 height 16
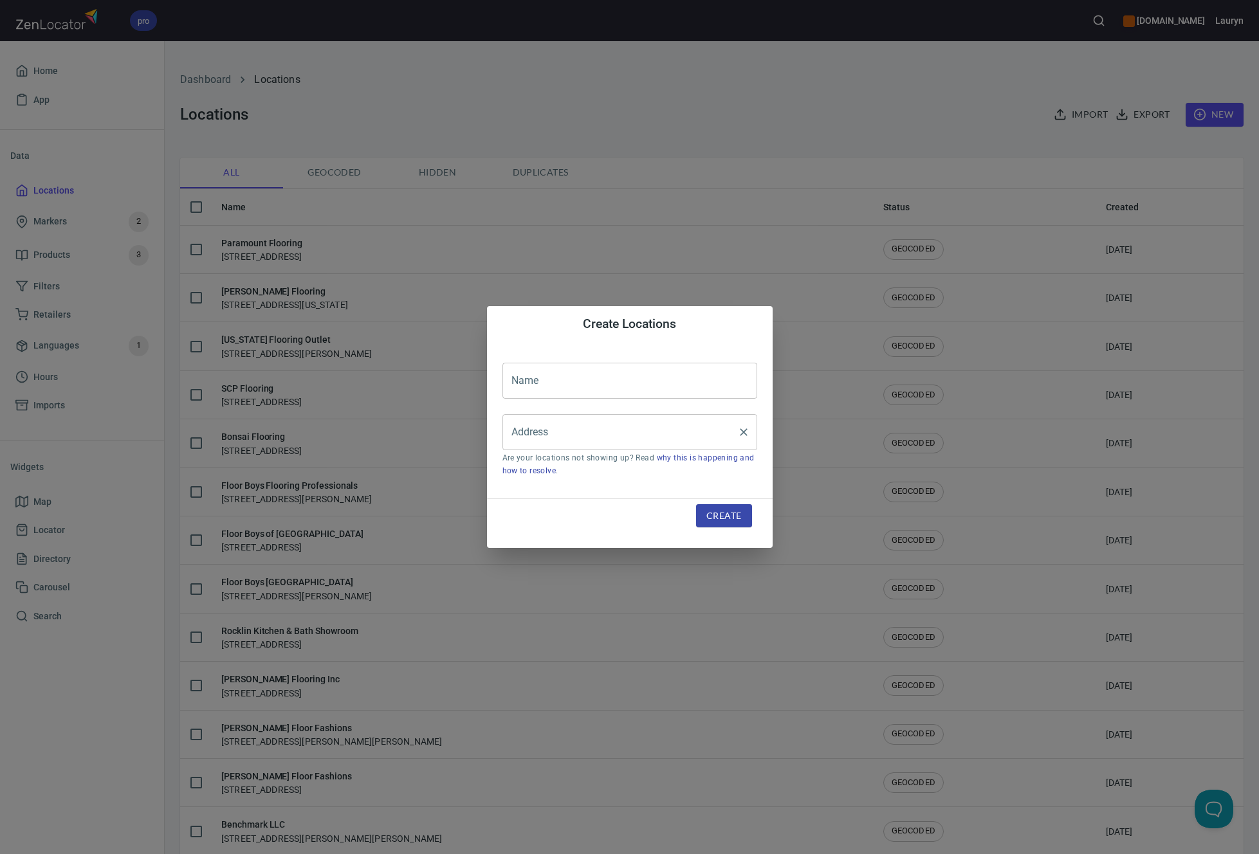
click at [625, 430] on input "Address" at bounding box center [620, 432] width 224 height 24
paste input "[STREET_ADDRESS][PERSON_NAME]"
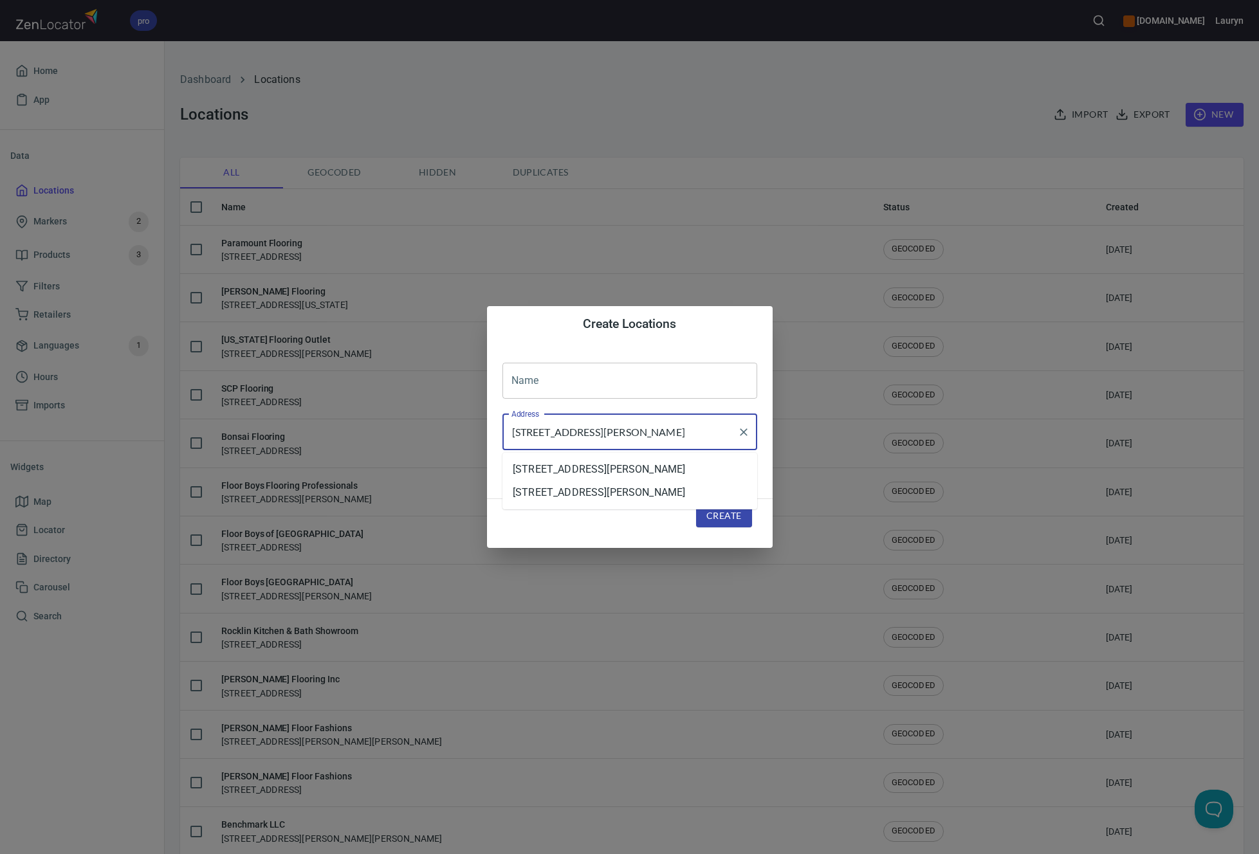
type input "[STREET_ADDRESS][PERSON_NAME]"
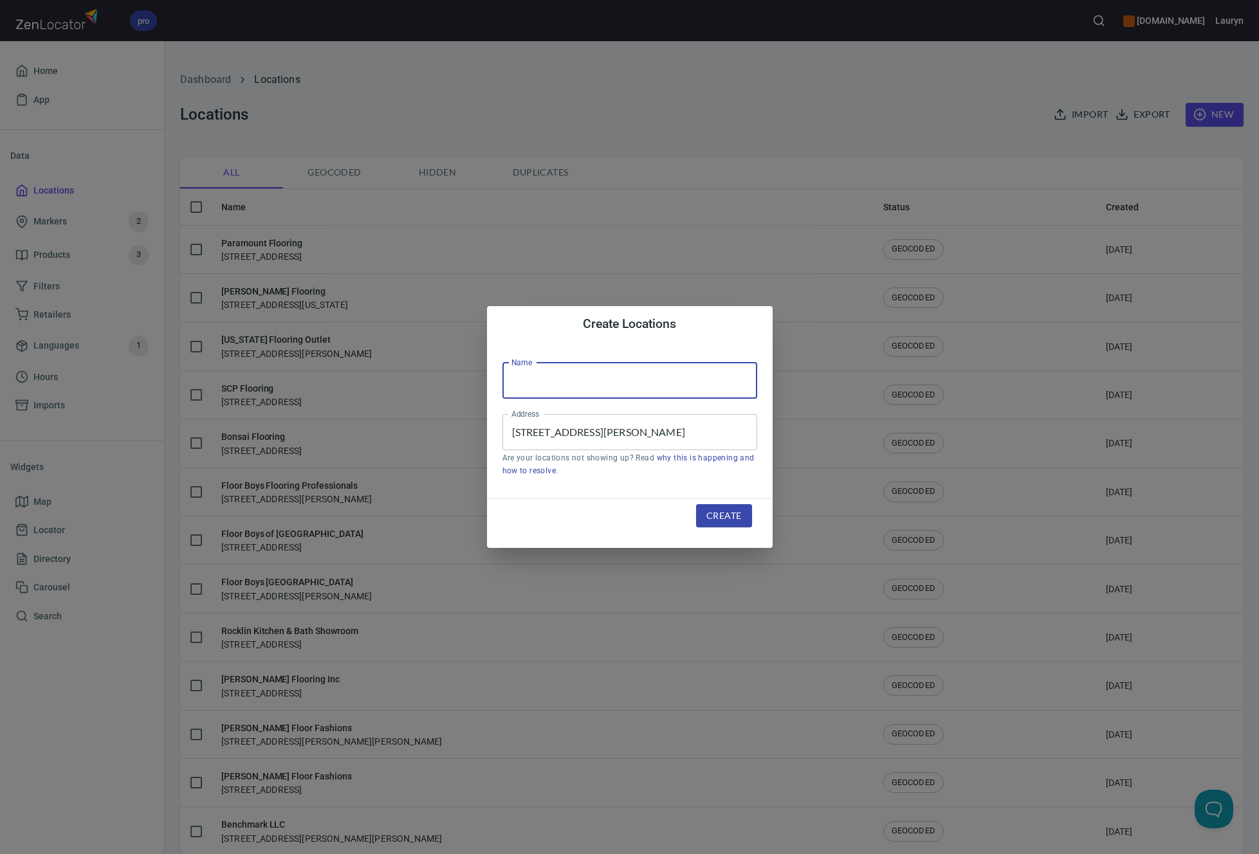
click at [593, 396] on input "text" at bounding box center [630, 381] width 255 height 36
paste input "Flooring Store [GEOGRAPHIC_DATA]"
type input "Flooring Store [GEOGRAPHIC_DATA]"
click at [718, 515] on span "Create" at bounding box center [723, 516] width 35 height 16
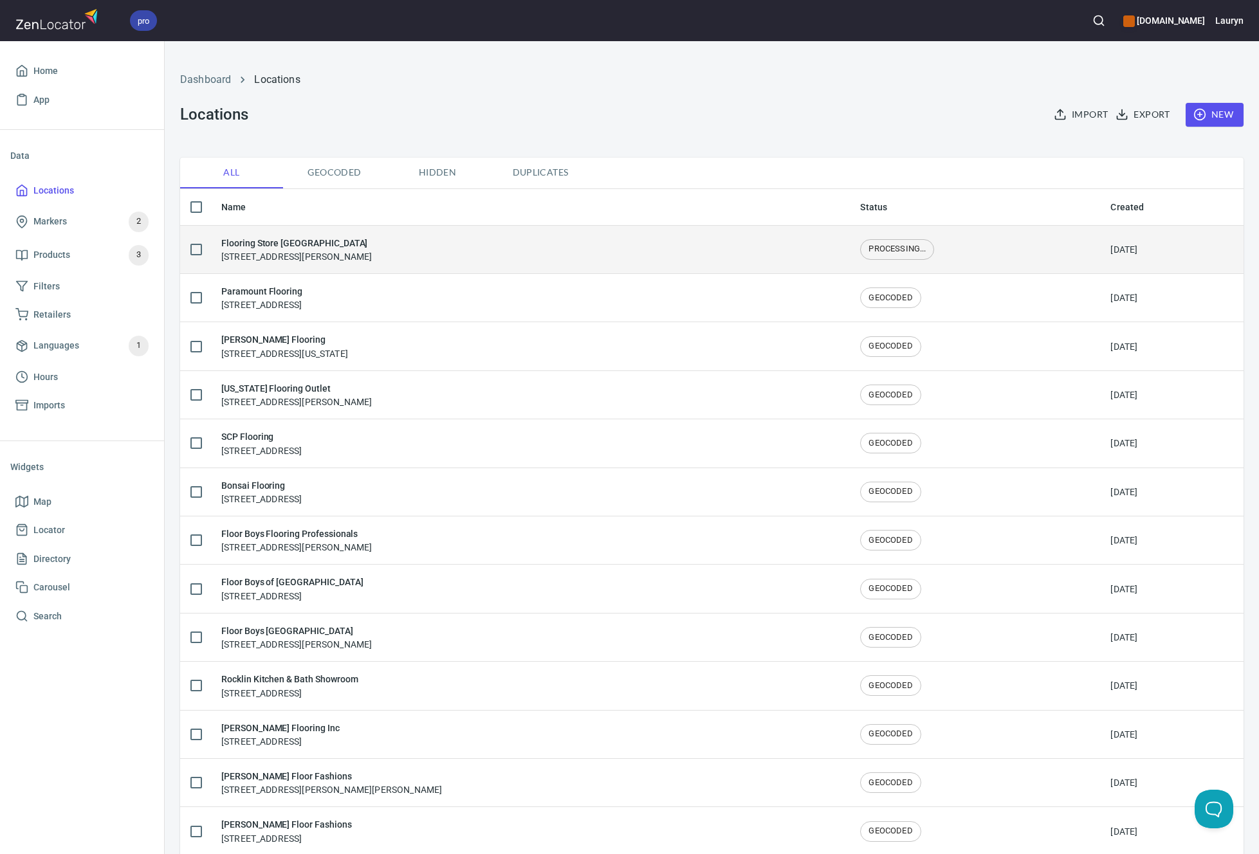
click at [725, 252] on div "Flooring Store [GEOGRAPHIC_DATA] [STREET_ADDRESS][PERSON_NAME]" at bounding box center [530, 249] width 618 height 27
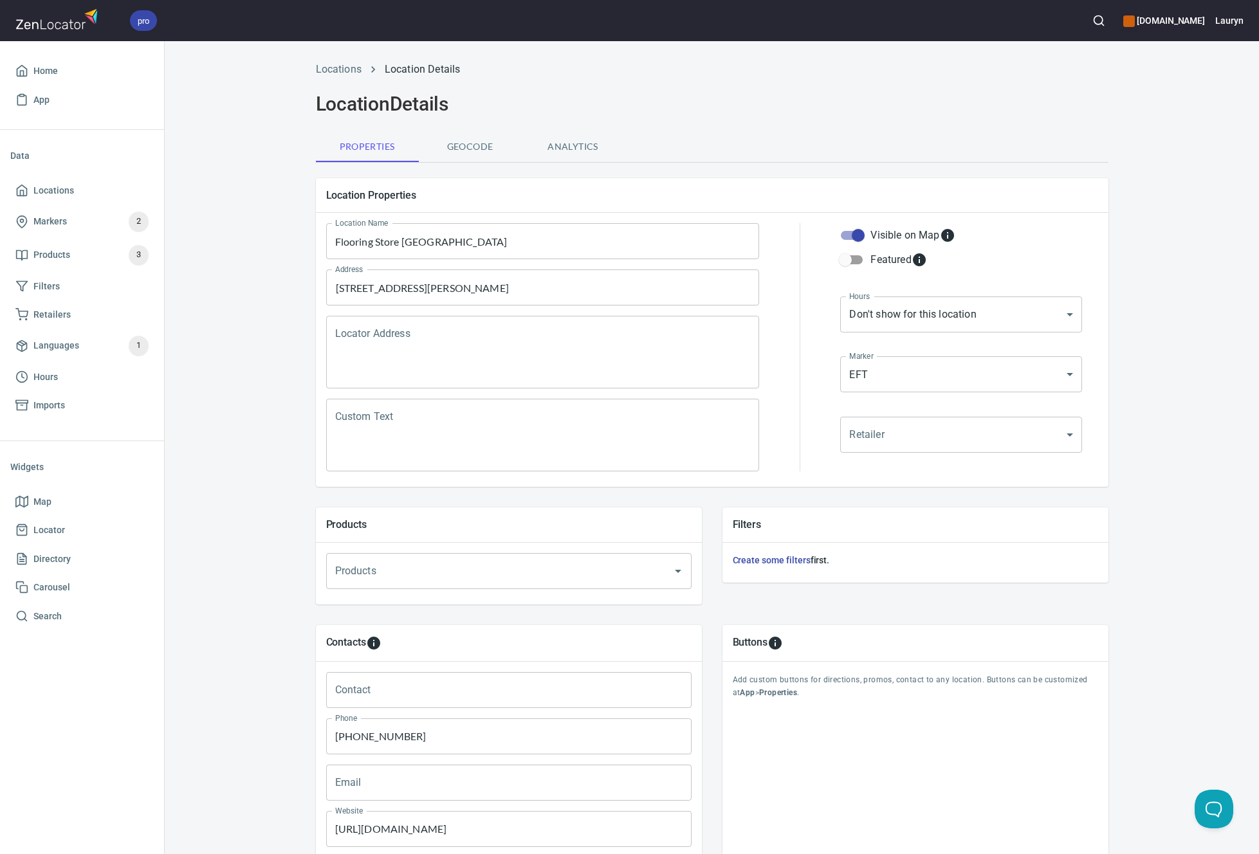
scroll to position [124, 0]
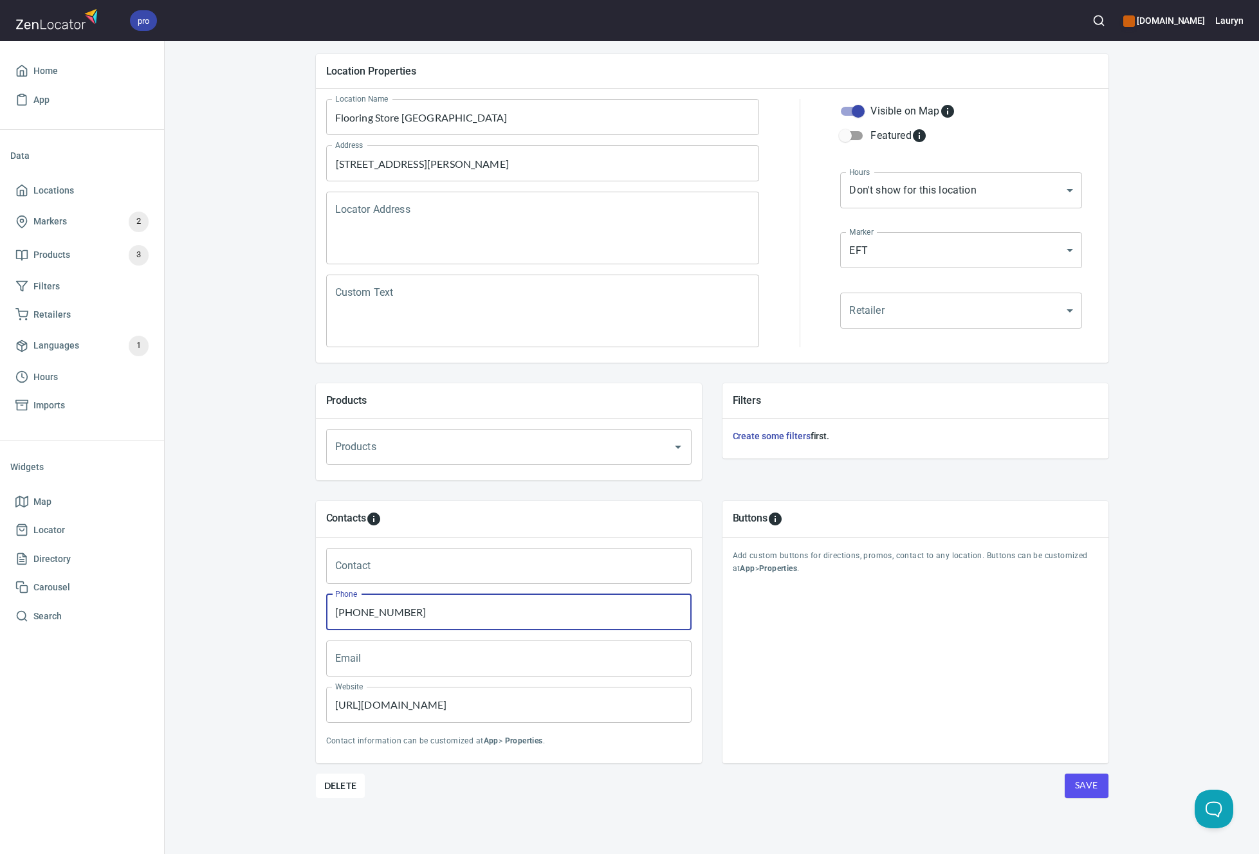
drag, startPoint x: 423, startPoint y: 613, endPoint x: 346, endPoint y: 614, distance: 77.2
click at [346, 614] on input "[PHONE_NUMBER]" at bounding box center [508, 613] width 365 height 36
paste input "[PHONE_NUMBER]"
type input "[PHONE_NUMBER]"
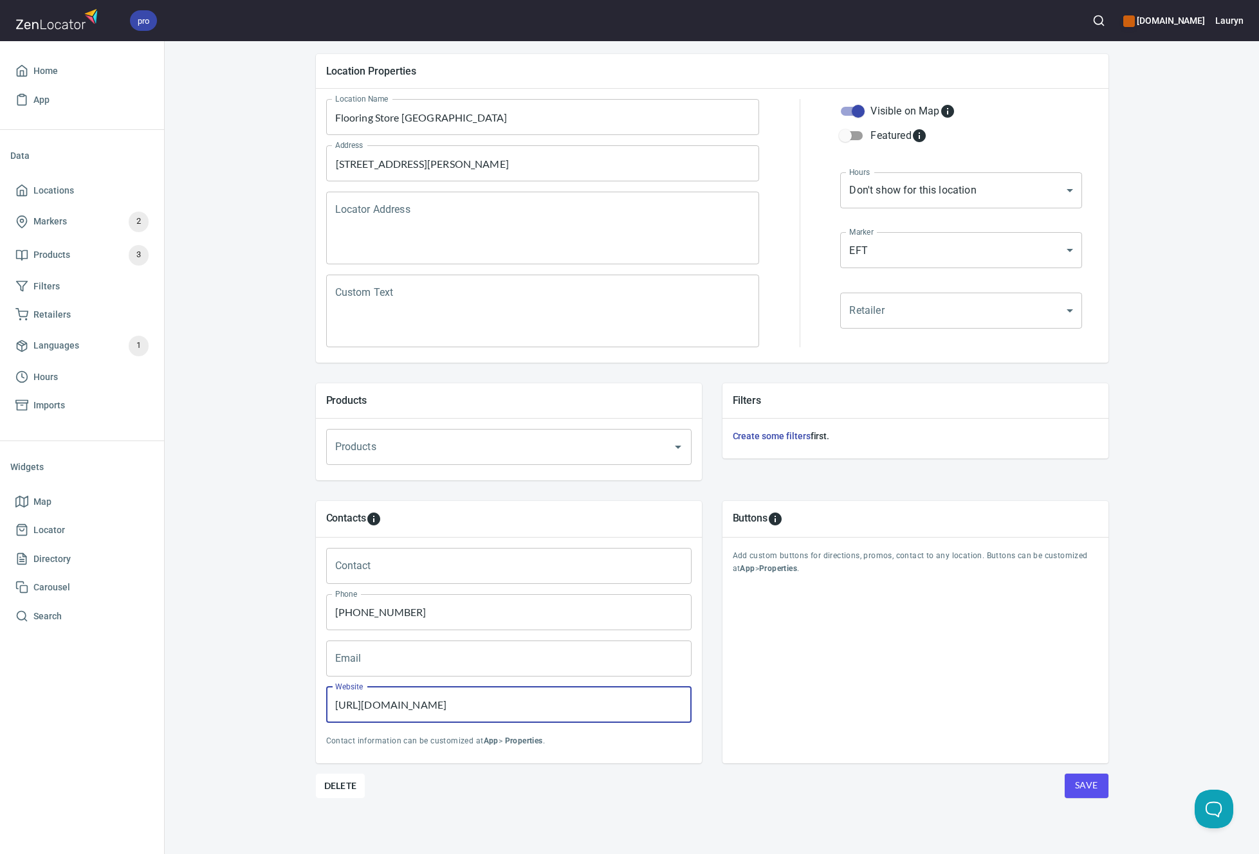
drag, startPoint x: 515, startPoint y: 709, endPoint x: 247, endPoint y: 708, distance: 267.7
click at [247, 708] on div "Locations Location Details Location Details Properties Geocode Analytics Locati…" at bounding box center [712, 392] width 1094 height 925
paste input "theflooringstore"
type input "[URL][DOMAIN_NAME]"
click at [753, 730] on div "Buttons Add custom buttons for directions, promos, contact to any location. But…" at bounding box center [916, 632] width 386 height 263
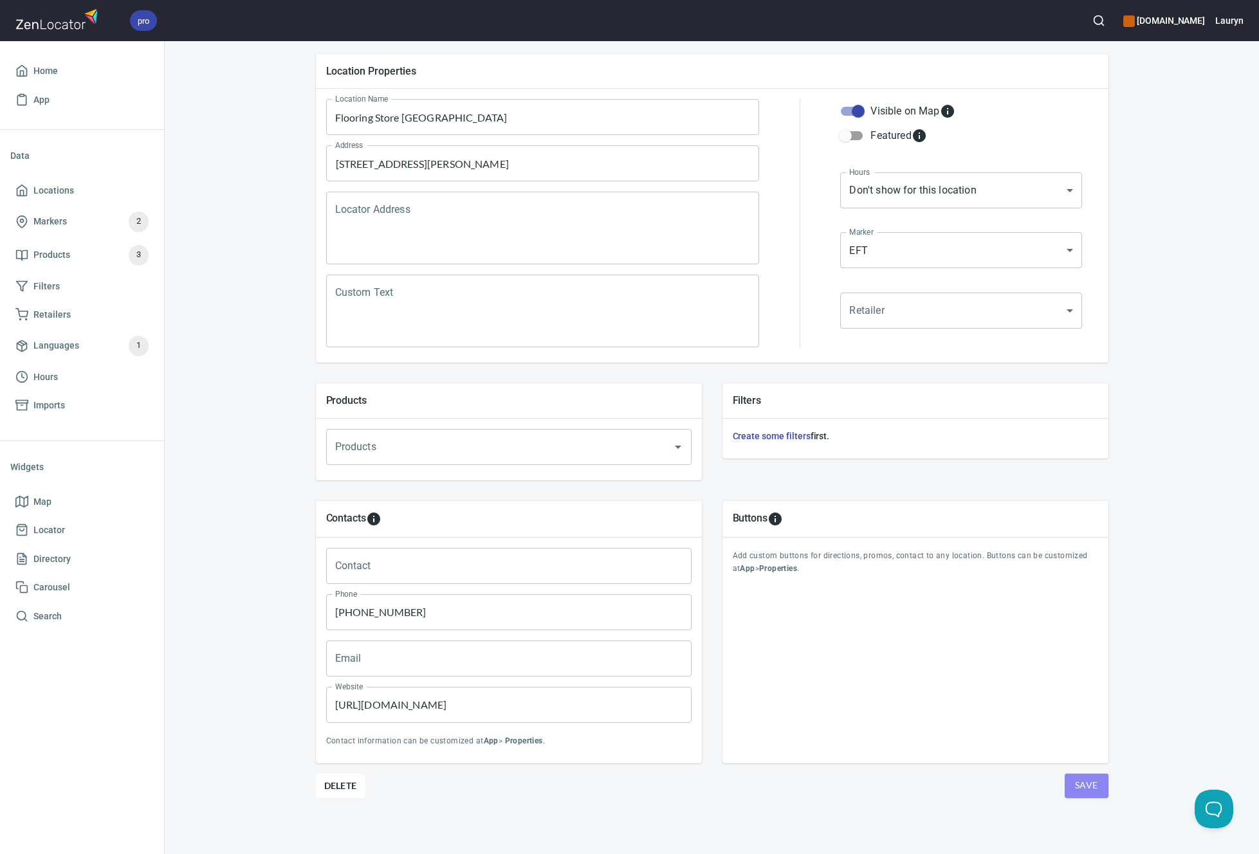
click at [1083, 785] on span "Save" at bounding box center [1086, 786] width 23 height 16
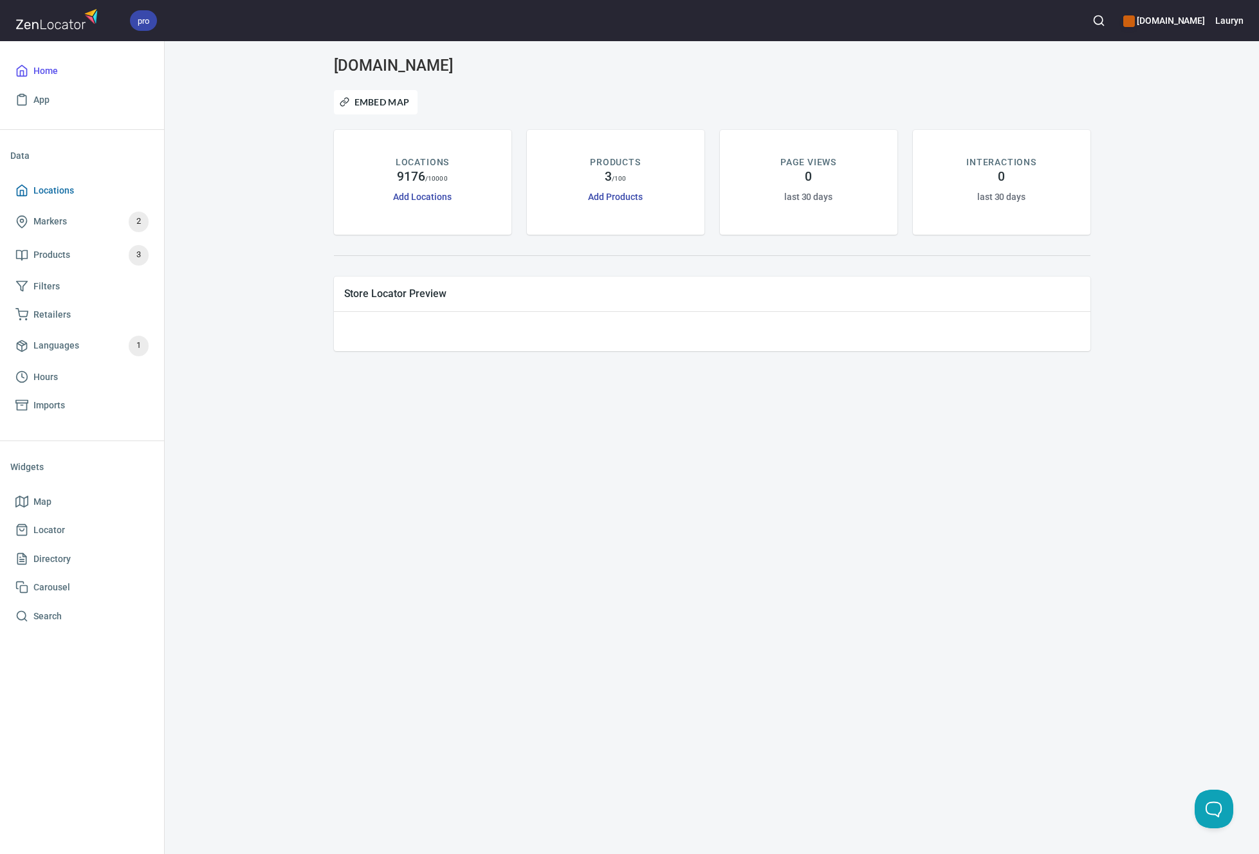
click at [62, 195] on span "Locations" at bounding box center [53, 191] width 41 height 16
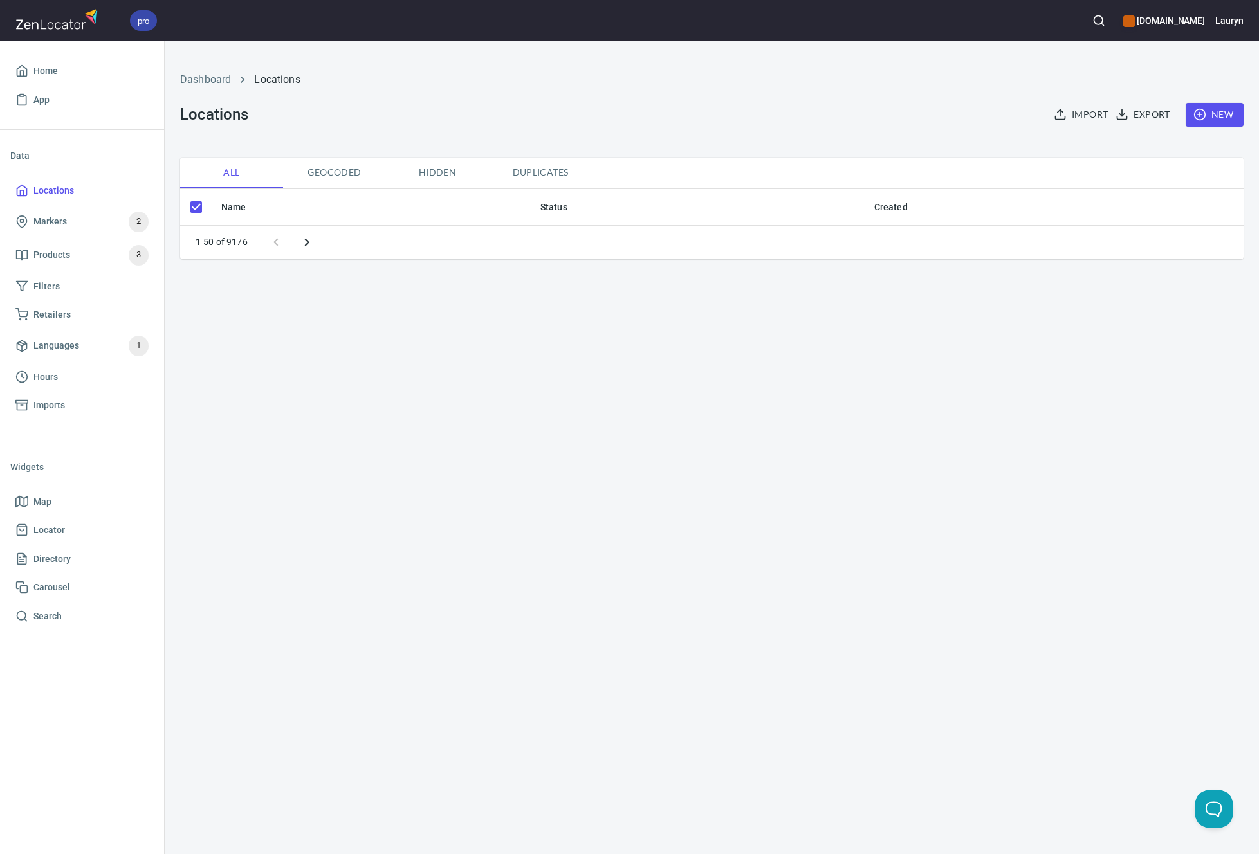
checkbox input "false"
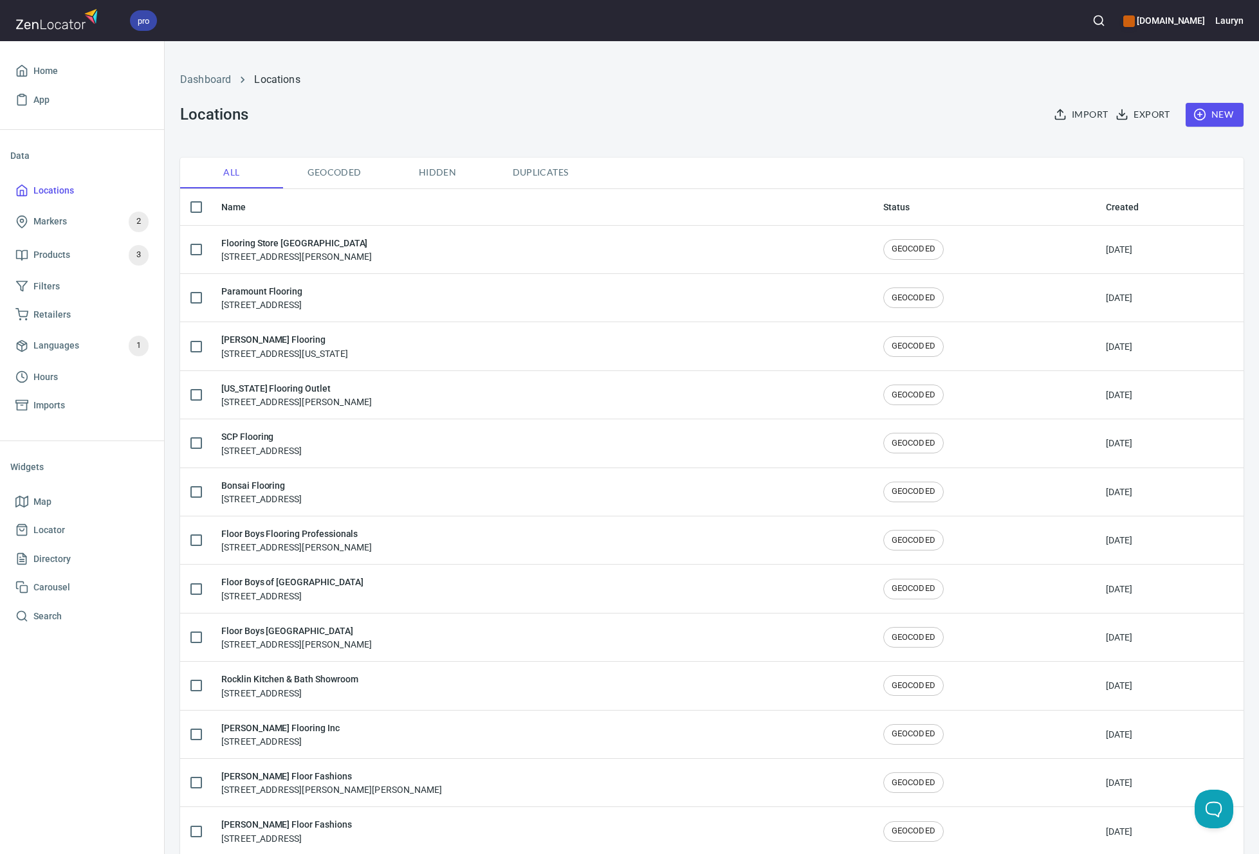
click at [1085, 27] on button "button" at bounding box center [1099, 20] width 28 height 28
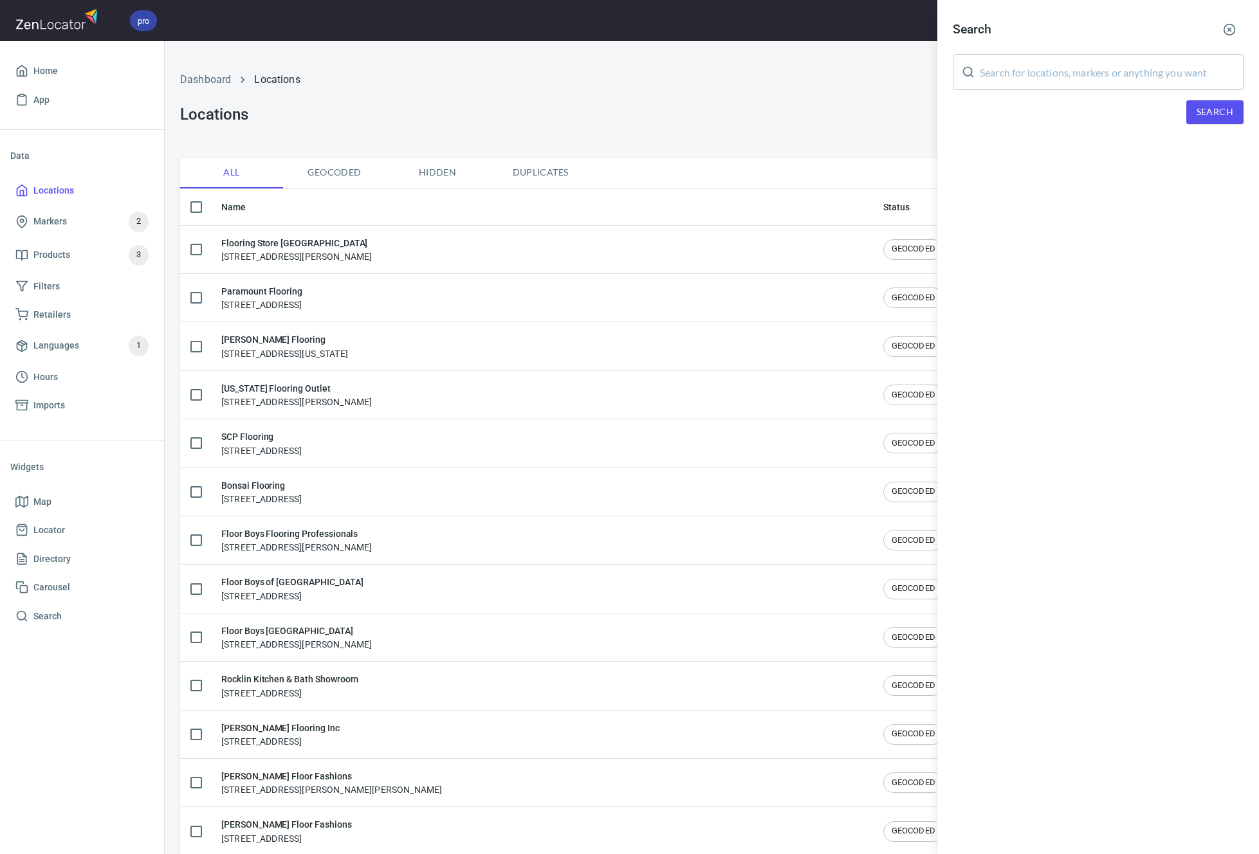
click at [1054, 76] on input "text" at bounding box center [1112, 72] width 264 height 36
paste input "9669 63rd Ave N Maple Grove, MN 55369"
click at [1219, 112] on span "Search" at bounding box center [1215, 112] width 37 height 16
drag, startPoint x: 1146, startPoint y: 77, endPoint x: 898, endPoint y: 83, distance: 247.8
click at [898, 83] on div "Search 9669 63rd Ave N Maple Grove, MN 55369 ​ Search We didn't found anything …" at bounding box center [629, 427] width 1259 height 854
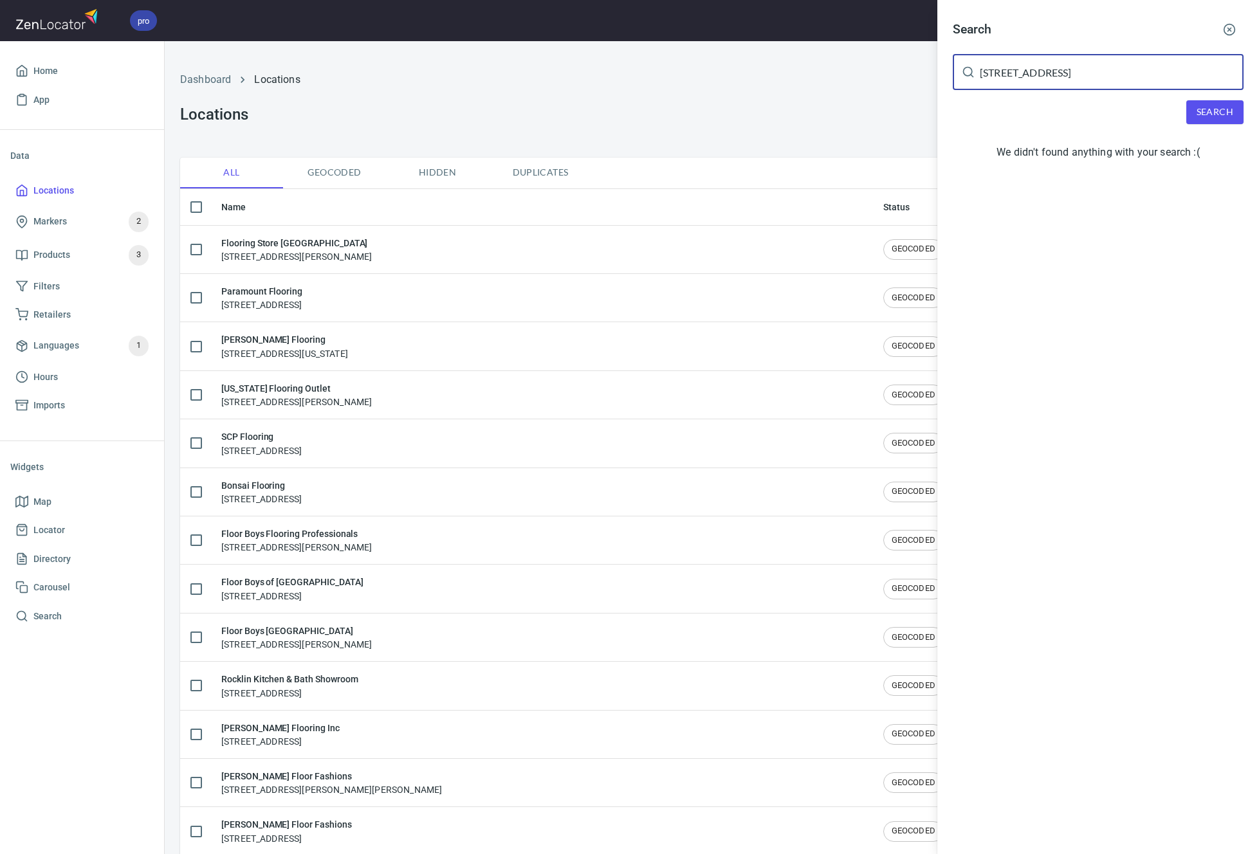
click at [1140, 73] on input "9669 63rd Ave N Maple Grove, MN 55369" at bounding box center [1112, 72] width 264 height 36
drag, startPoint x: 1145, startPoint y: 75, endPoint x: 957, endPoint y: 80, distance: 188.6
click at [957, 80] on div "9669 63rd Ave N Maple Grove, MN 55369 ​" at bounding box center [1098, 72] width 291 height 36
click at [1163, 73] on input "9669 63rd Ave N Maple Grove, MN 55369" at bounding box center [1112, 72] width 264 height 36
drag, startPoint x: 1145, startPoint y: 73, endPoint x: 963, endPoint y: 73, distance: 182.1
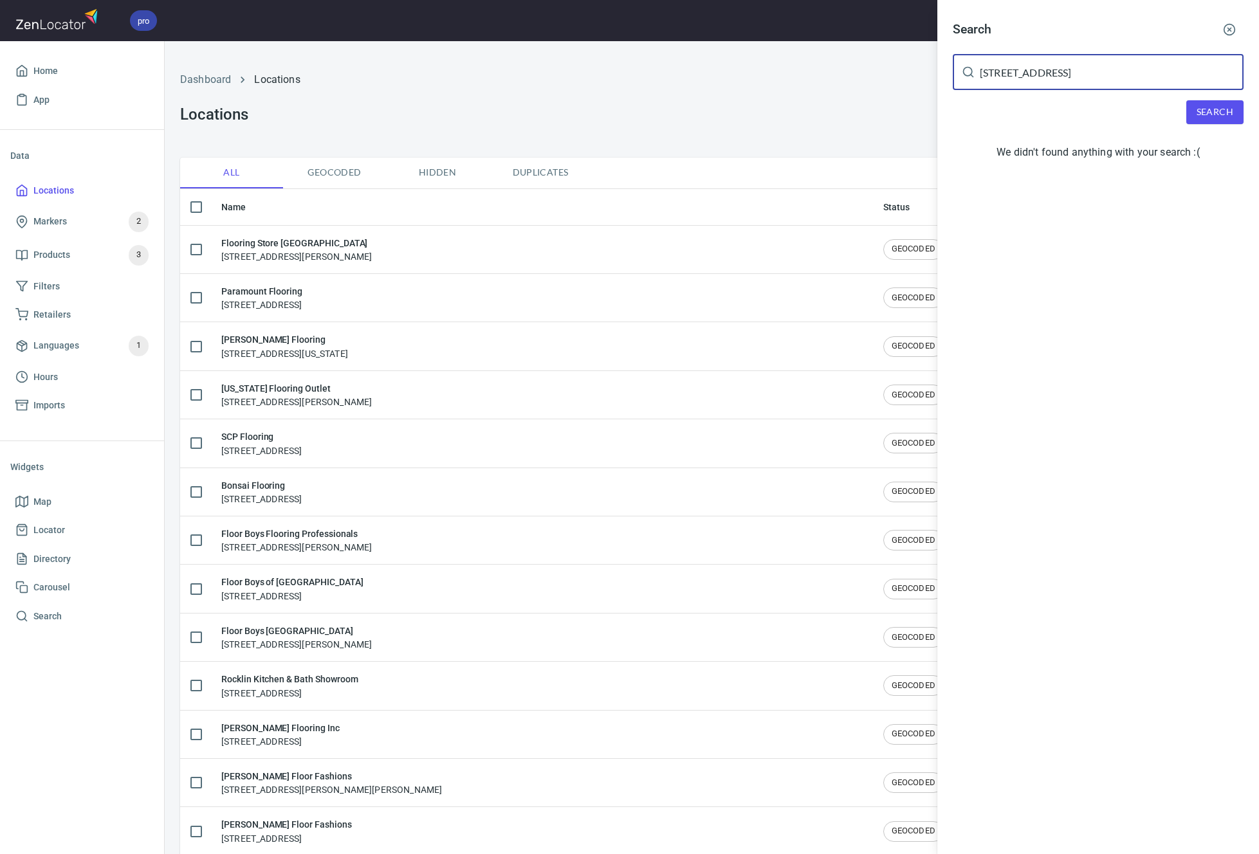
click at [963, 73] on div "9669 63rd Ave N Maple Grove, MN 55369 ​" at bounding box center [1098, 72] width 291 height 36
click at [1228, 109] on span "Search" at bounding box center [1215, 112] width 37 height 16
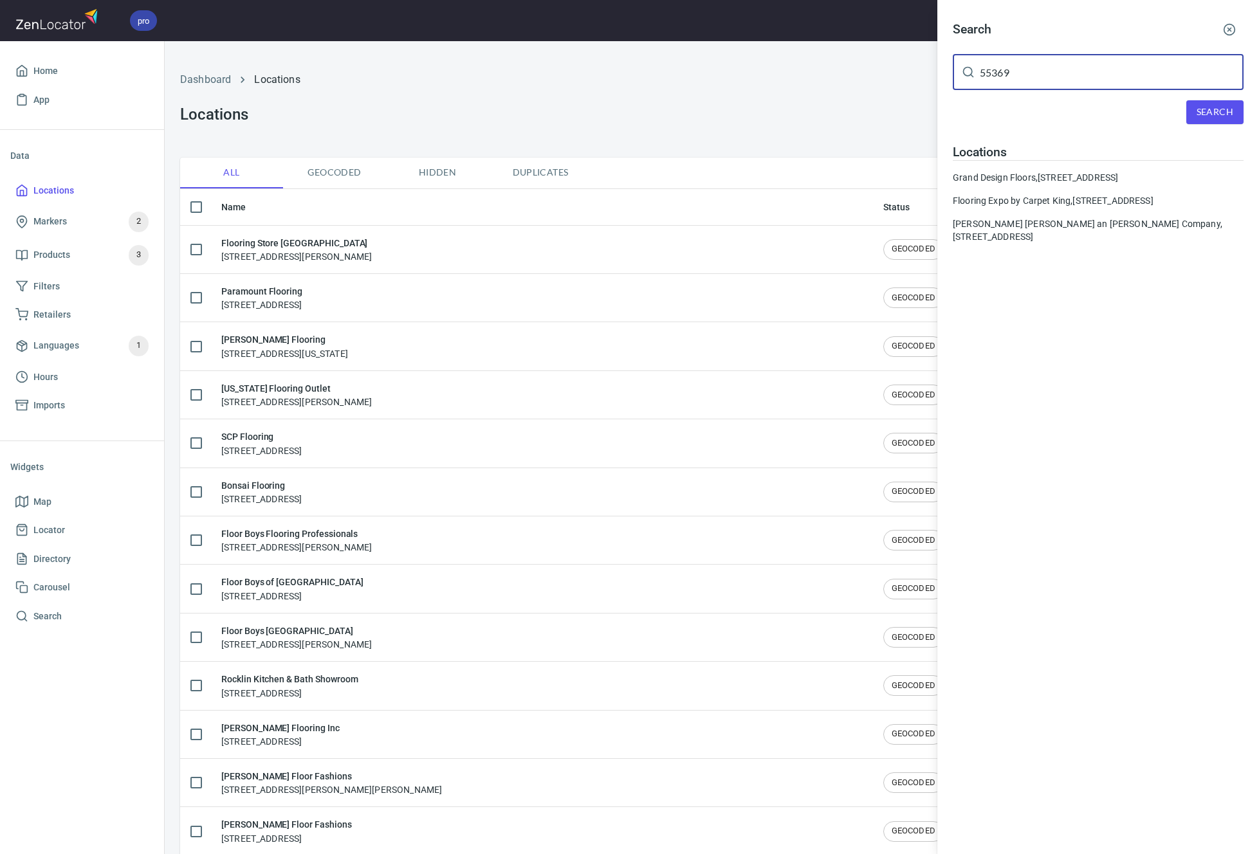
drag, startPoint x: 1157, startPoint y: 82, endPoint x: 951, endPoint y: 70, distance: 206.2
click at [951, 70] on div "Search 55369 ​ Search Locations Grand Design Floors, 9636 85th Ave N, Maple Gro…" at bounding box center [1098, 134] width 322 height 269
type input "9669"
click at [1208, 110] on span "Search" at bounding box center [1215, 112] width 37 height 16
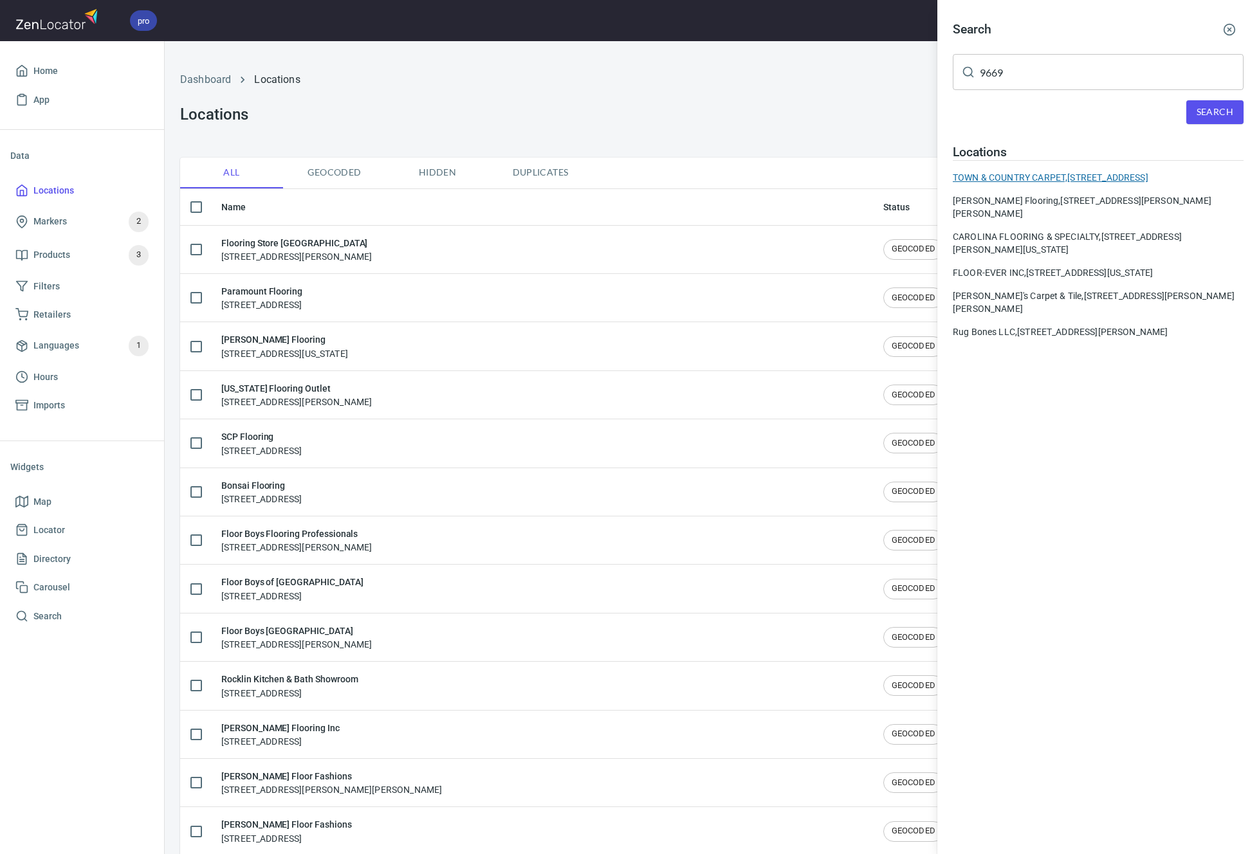
click at [1125, 177] on div "TOWN & COUNTRY CARPET, 9669 63RD AVE N MAPLE GROVE MN" at bounding box center [1098, 177] width 291 height 13
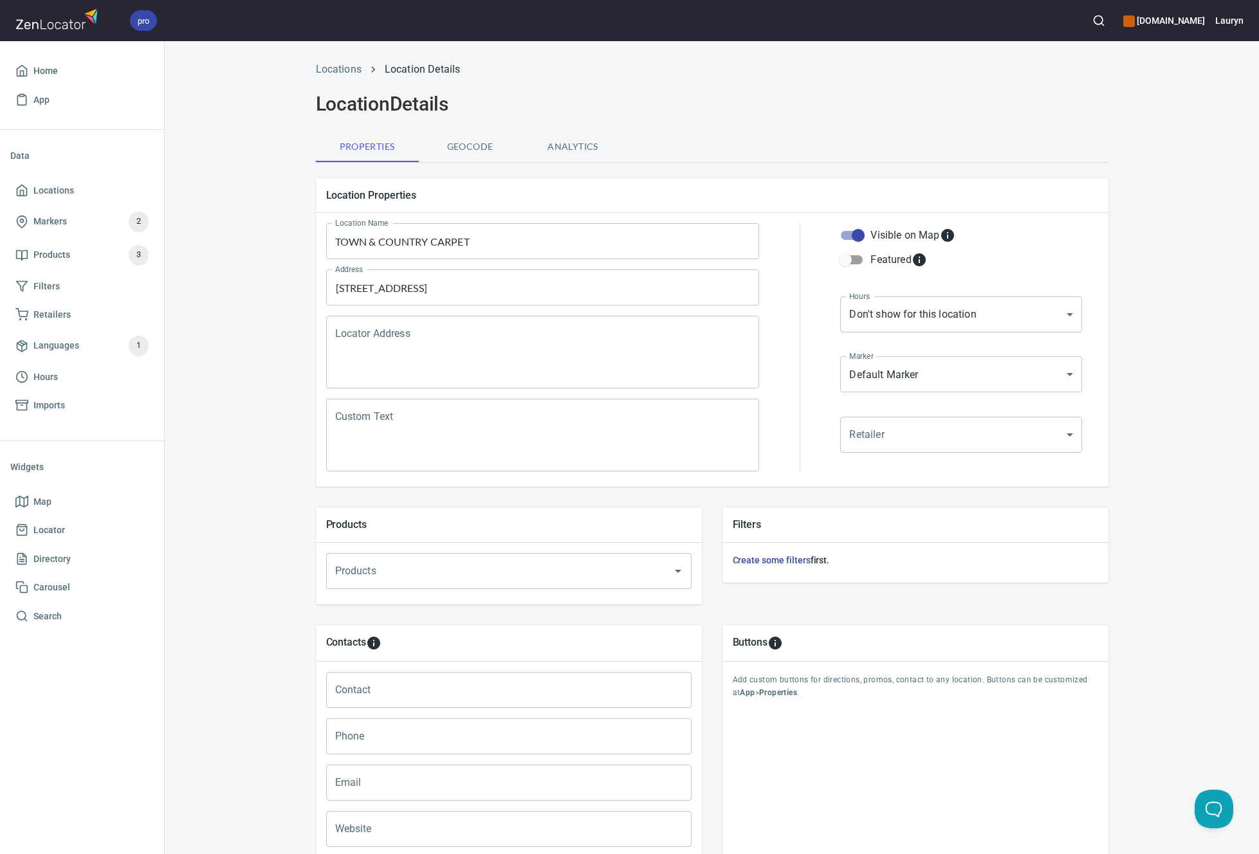
scroll to position [124, 0]
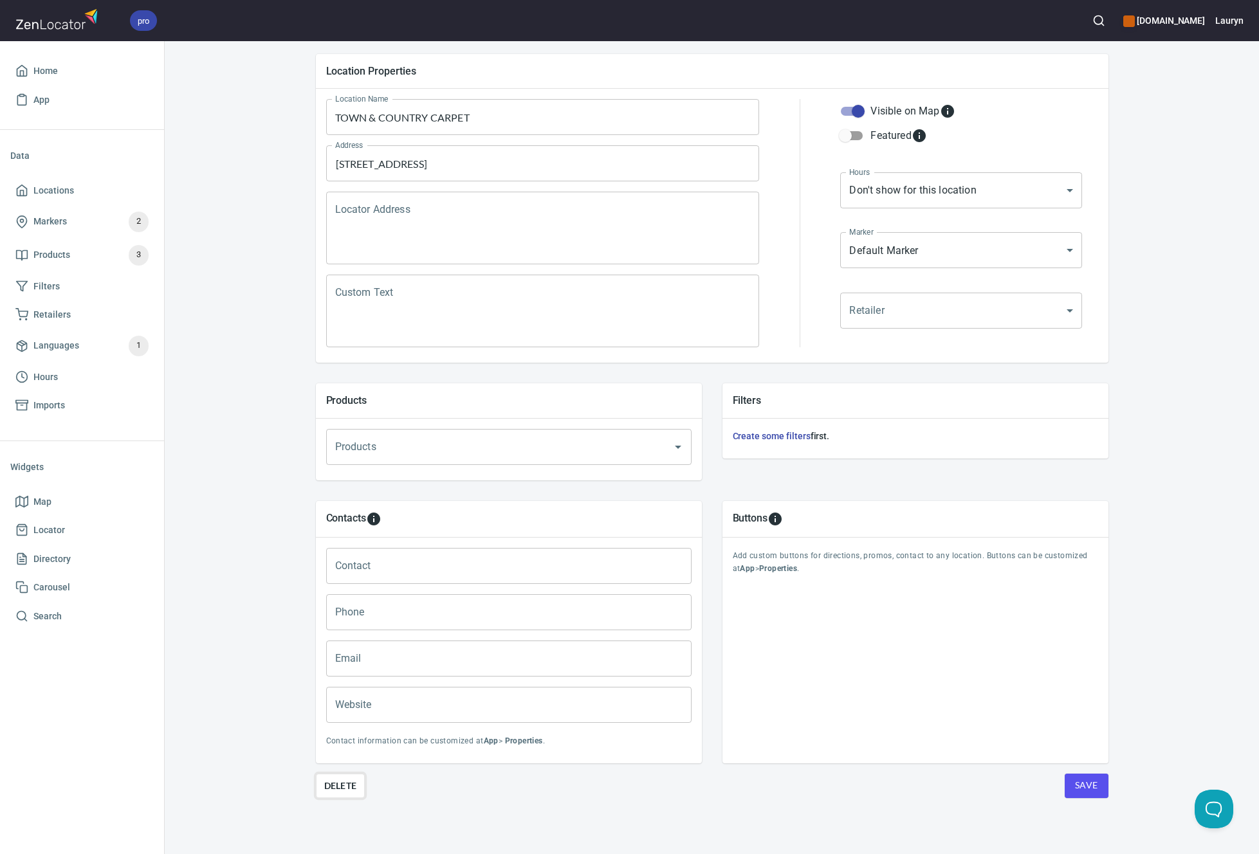
click at [334, 783] on span "Delete" at bounding box center [340, 786] width 33 height 15
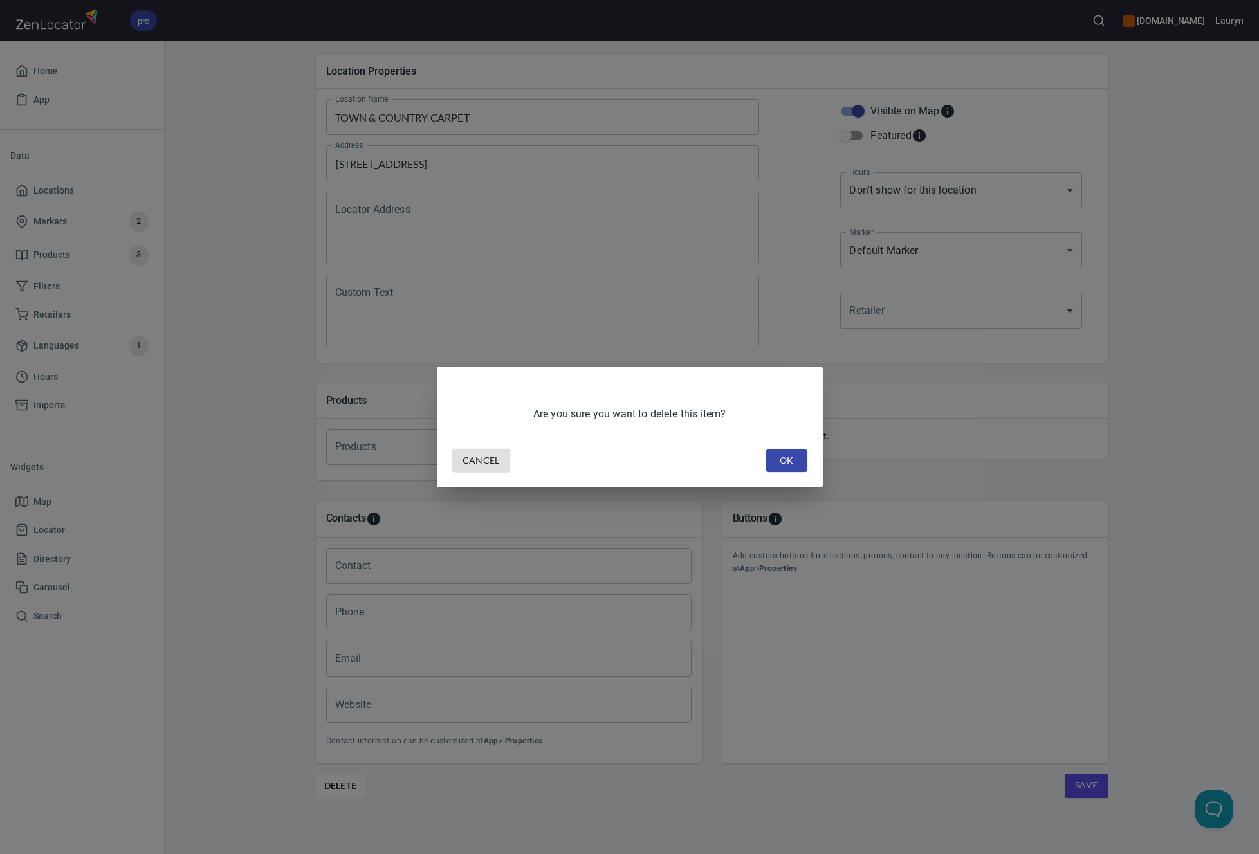
click at [783, 455] on span "OK" at bounding box center [787, 461] width 21 height 16
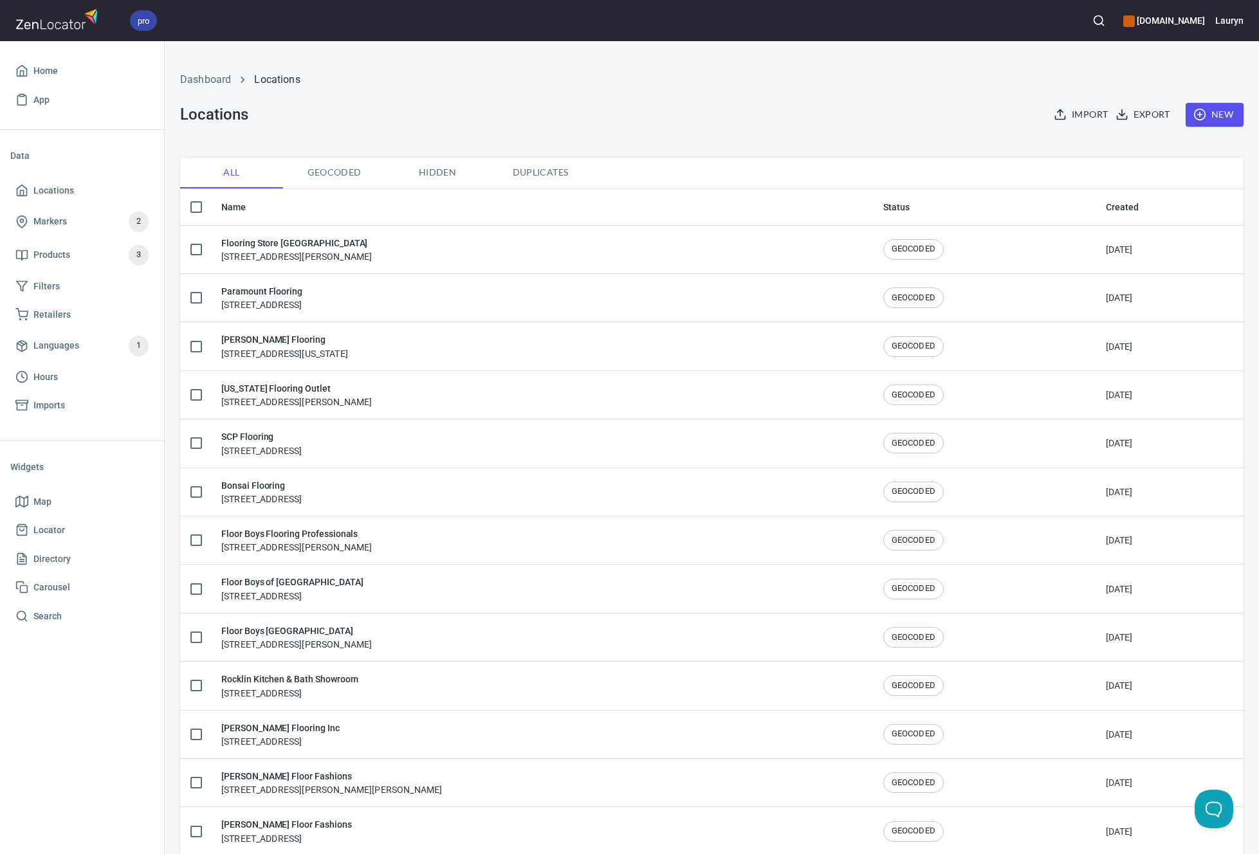
click at [1236, 99] on div "Import Export New" at bounding box center [1142, 114] width 218 height 39
click at [1213, 111] on span "New" at bounding box center [1214, 115] width 37 height 16
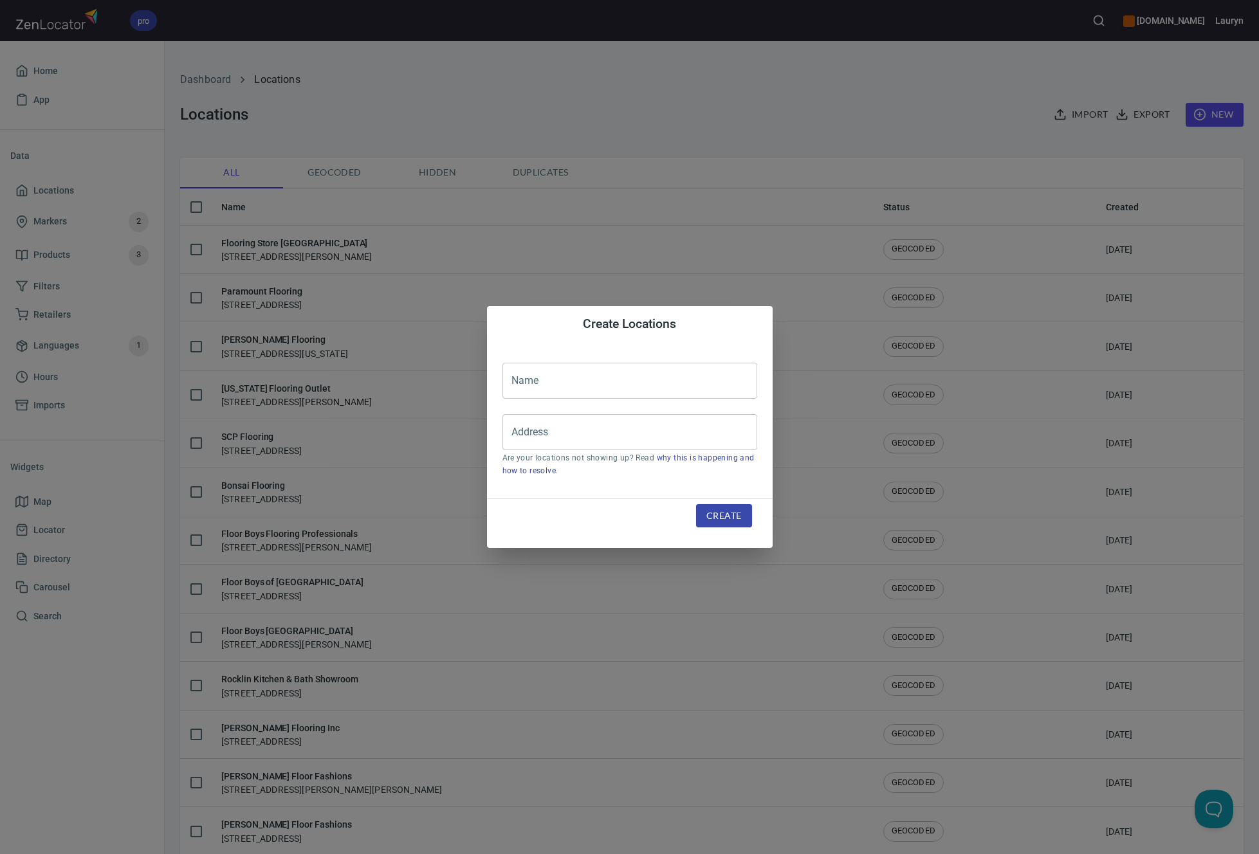
click at [549, 398] on input "text" at bounding box center [630, 381] width 255 height 36
paste input "Town & Country Carpet and Floor Covering"
type input "Town & Country Carpet and Floor Covering"
click at [628, 421] on input "Address" at bounding box center [620, 432] width 224 height 24
paste input "9669 63rd Ave N, Maple Grove, MN 55369"
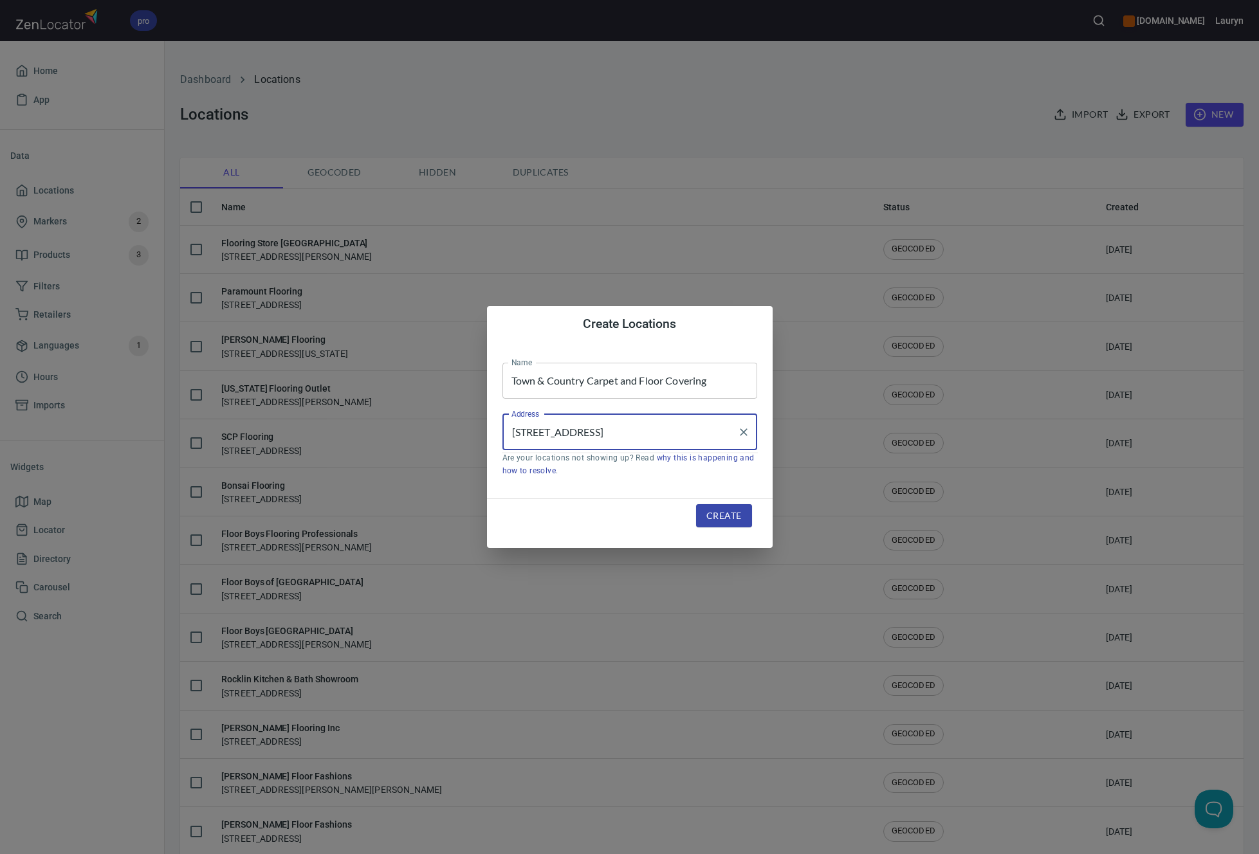
type input "9669 63rd Ave N, Maple Grove, MN 55369"
click at [711, 522] on span "Create" at bounding box center [723, 516] width 35 height 16
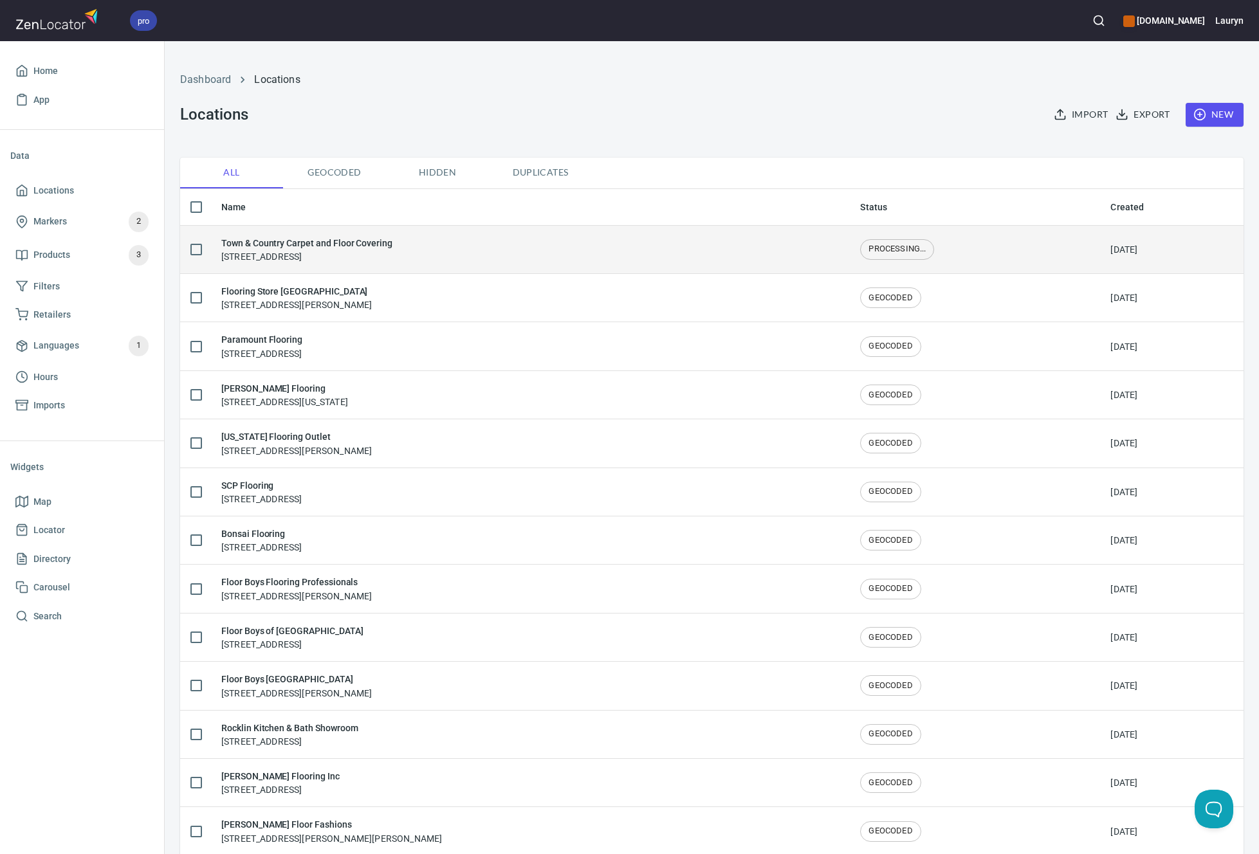
click at [505, 250] on div "Town & Country Carpet and Floor Covering 9669 63rd Ave N, Maple Grove, MN 55369" at bounding box center [530, 249] width 618 height 27
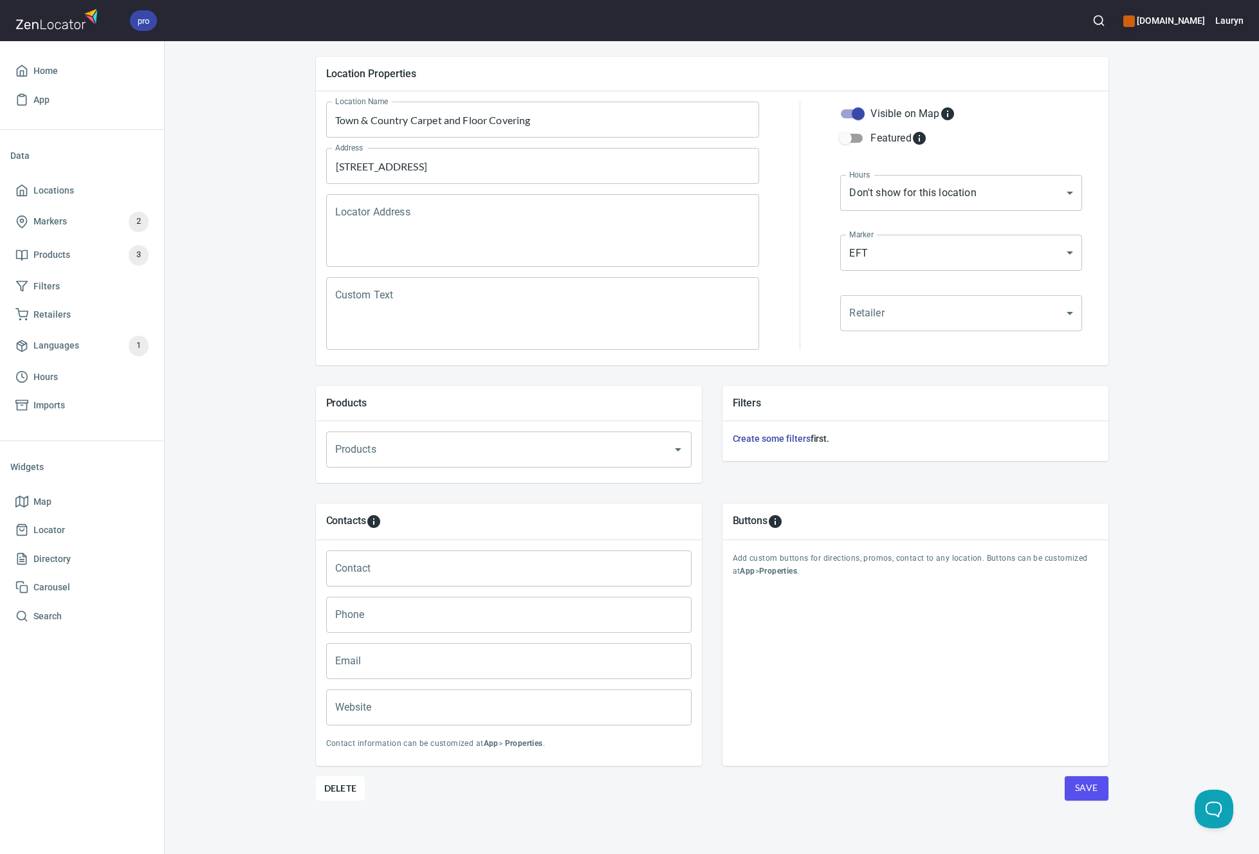
scroll to position [124, 0]
click at [400, 628] on input "Phone" at bounding box center [508, 613] width 365 height 36
paste input "(763) 533-2486"
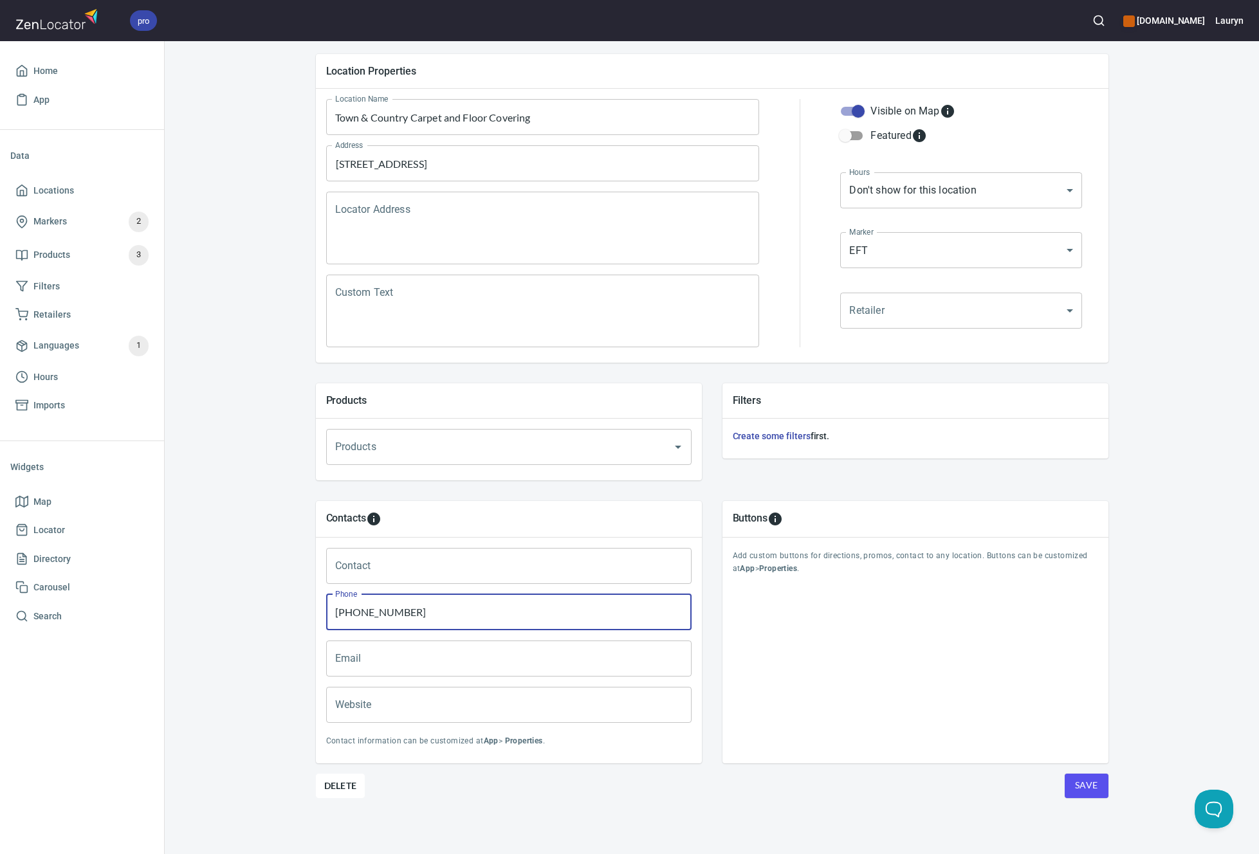
type input "(763) 533-2486"
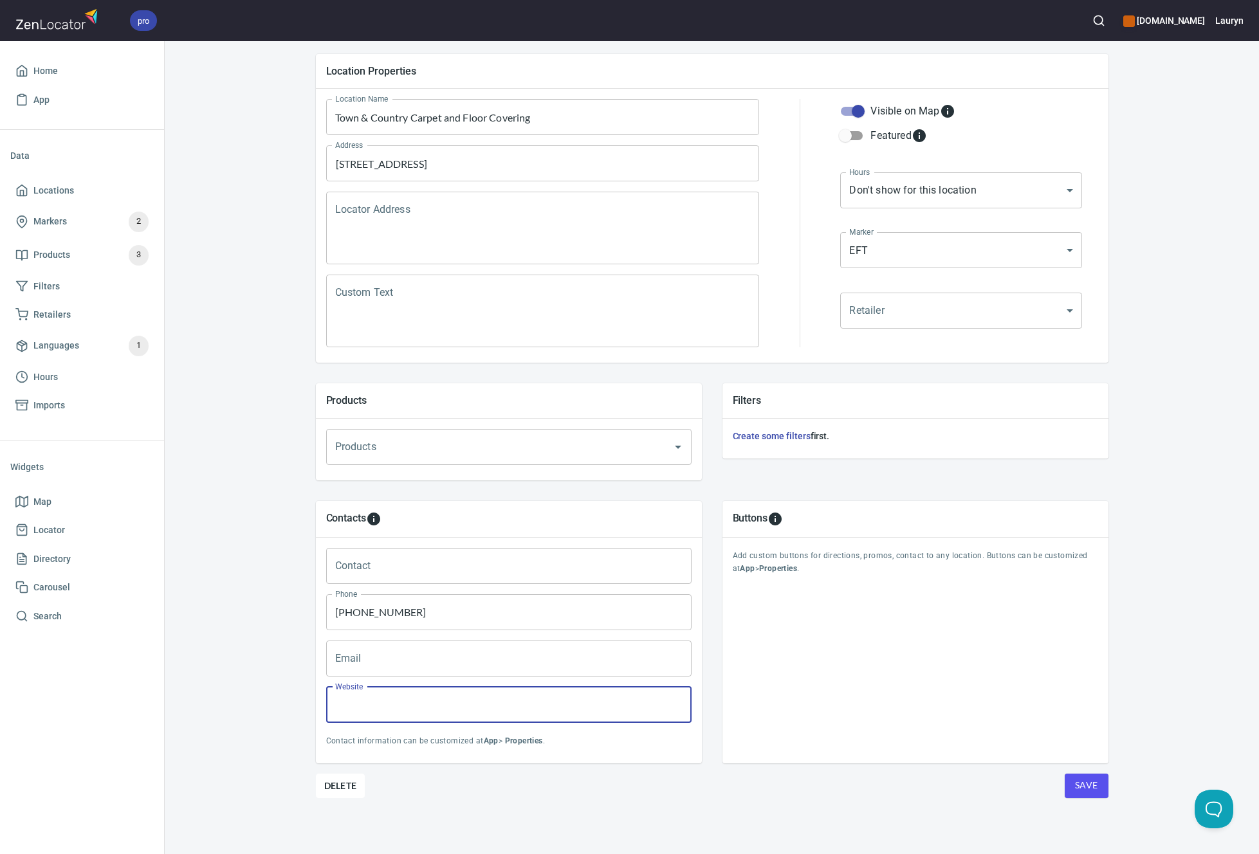
click at [562, 696] on input "Website" at bounding box center [508, 705] width 365 height 36
paste input "https://www.townandcountrycarpet.net/"
type input "https://www.townandcountrycarpet.net/"
click at [905, 823] on div "Location Properties Location Name Town & Country Carpet and Floor Covering Loca…" at bounding box center [712, 449] width 793 height 811
click at [1081, 780] on span "Save" at bounding box center [1086, 786] width 23 height 16
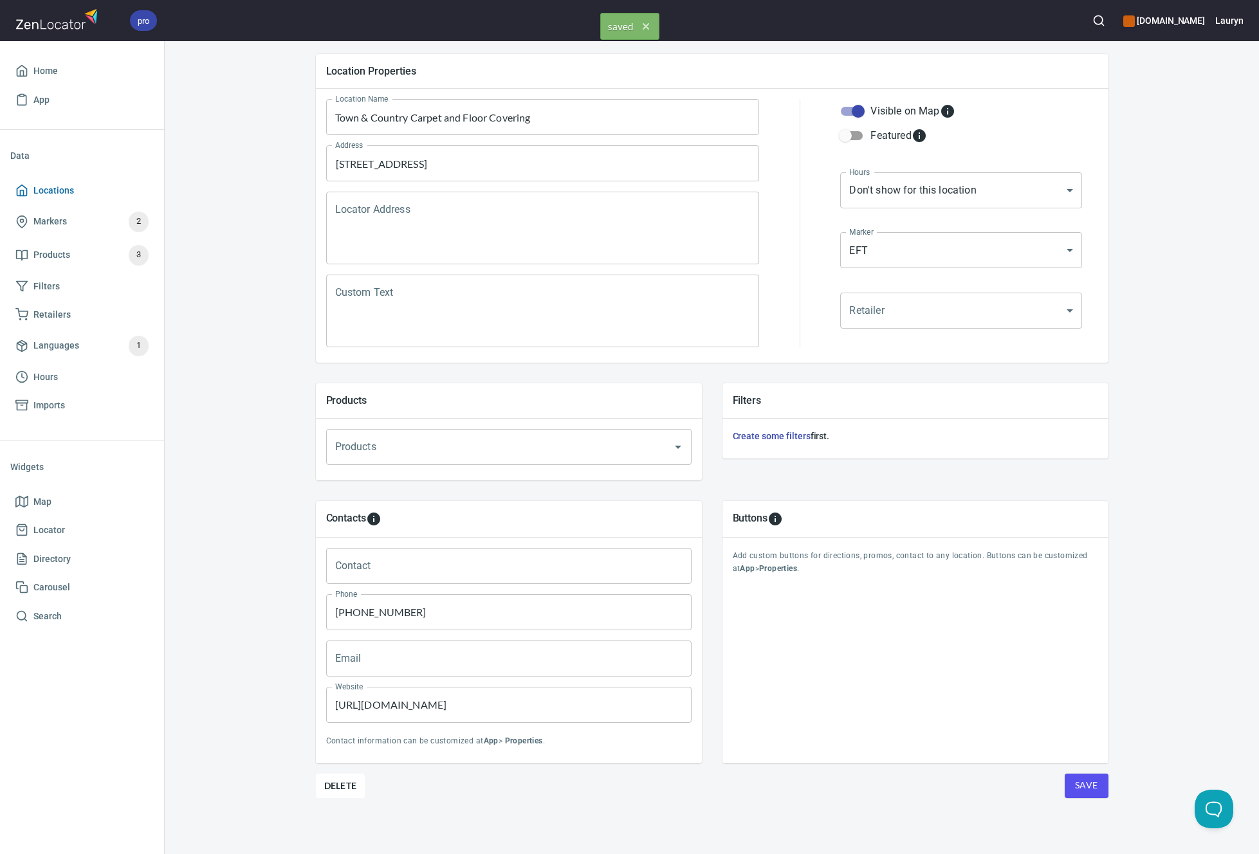
click at [88, 187] on span "Locations" at bounding box center [81, 191] width 133 height 16
